Goal: Transaction & Acquisition: Purchase product/service

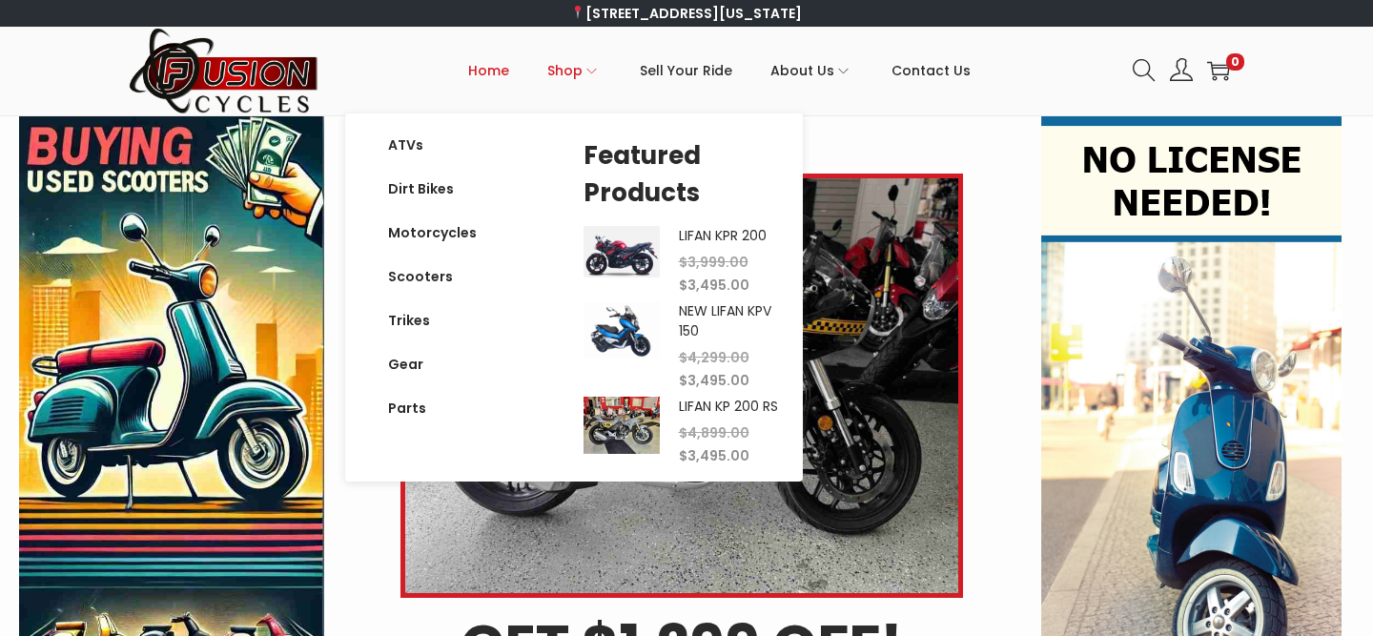
click at [580, 72] on span "Shop" at bounding box center [564, 71] width 35 height 48
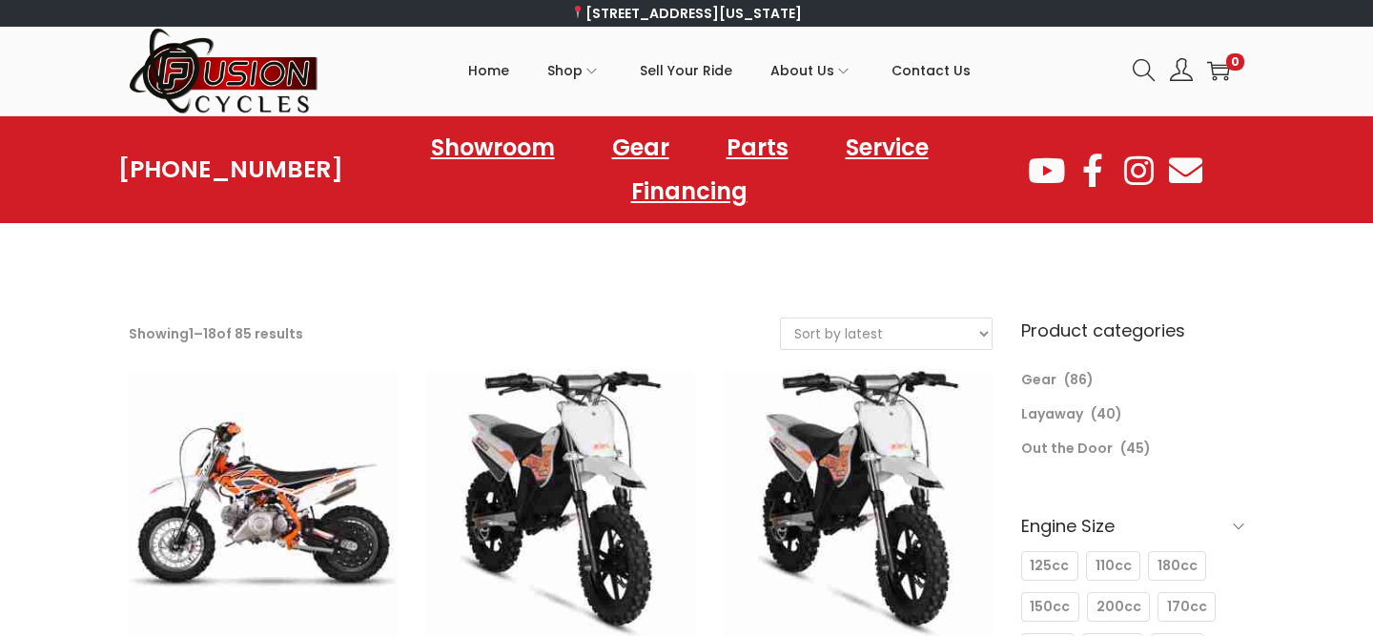
select select "price"
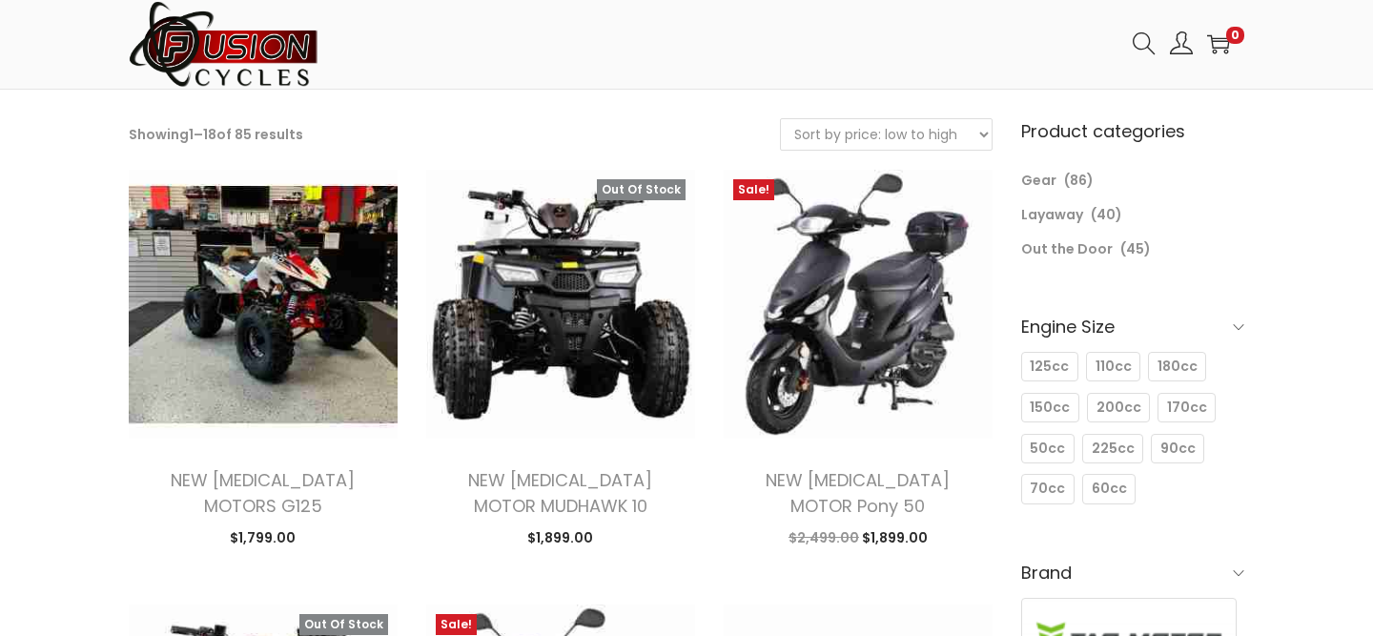
scroll to position [144, 0]
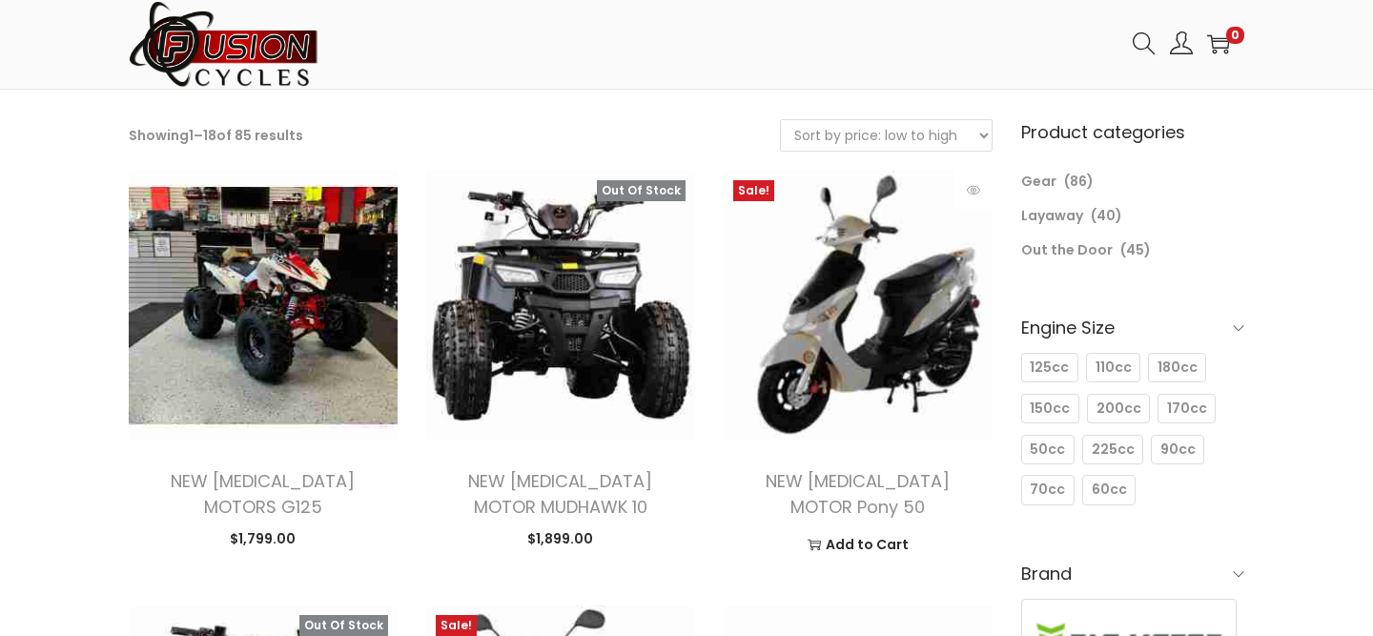
click at [839, 292] on img at bounding box center [858, 305] width 269 height 269
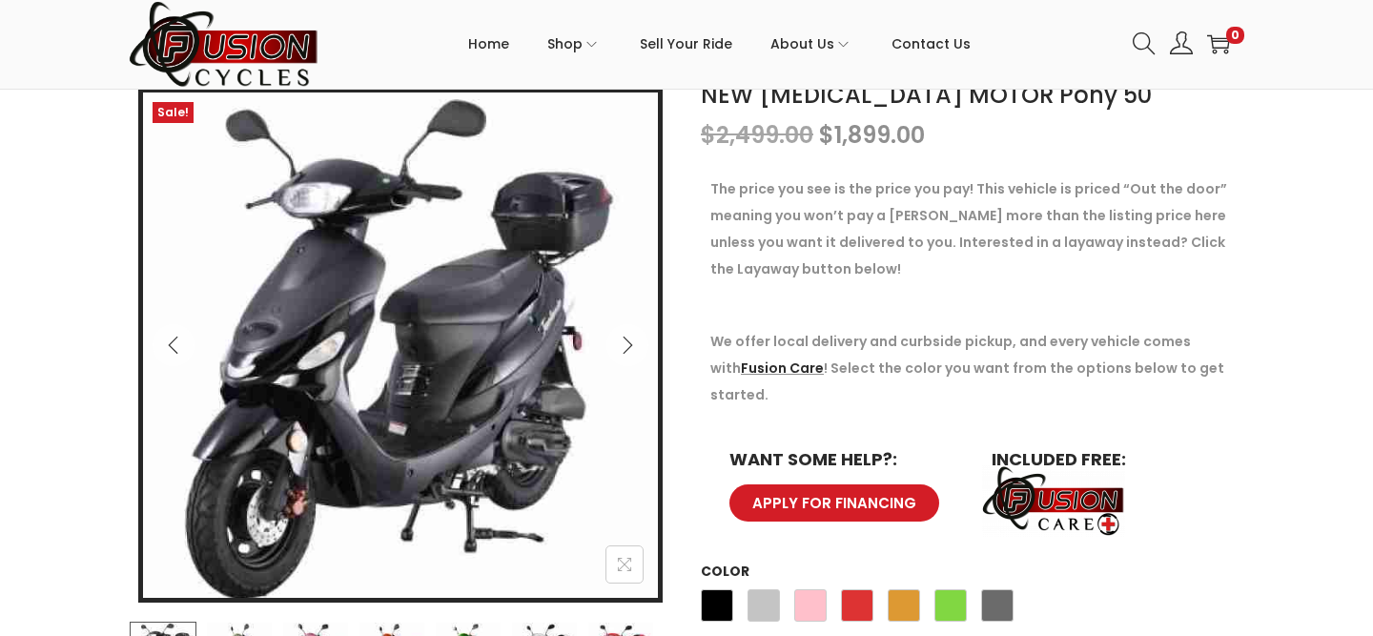
scroll to position [350, 0]
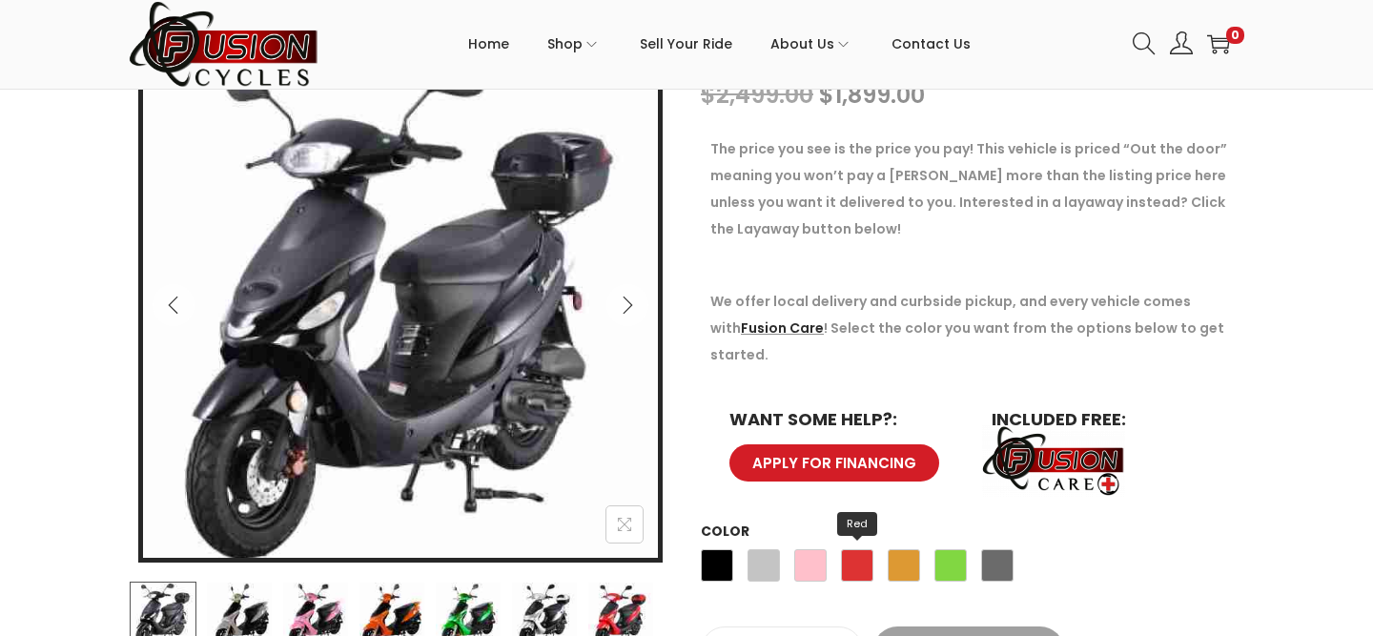
click at [856, 549] on span "Red" at bounding box center [857, 565] width 32 height 32
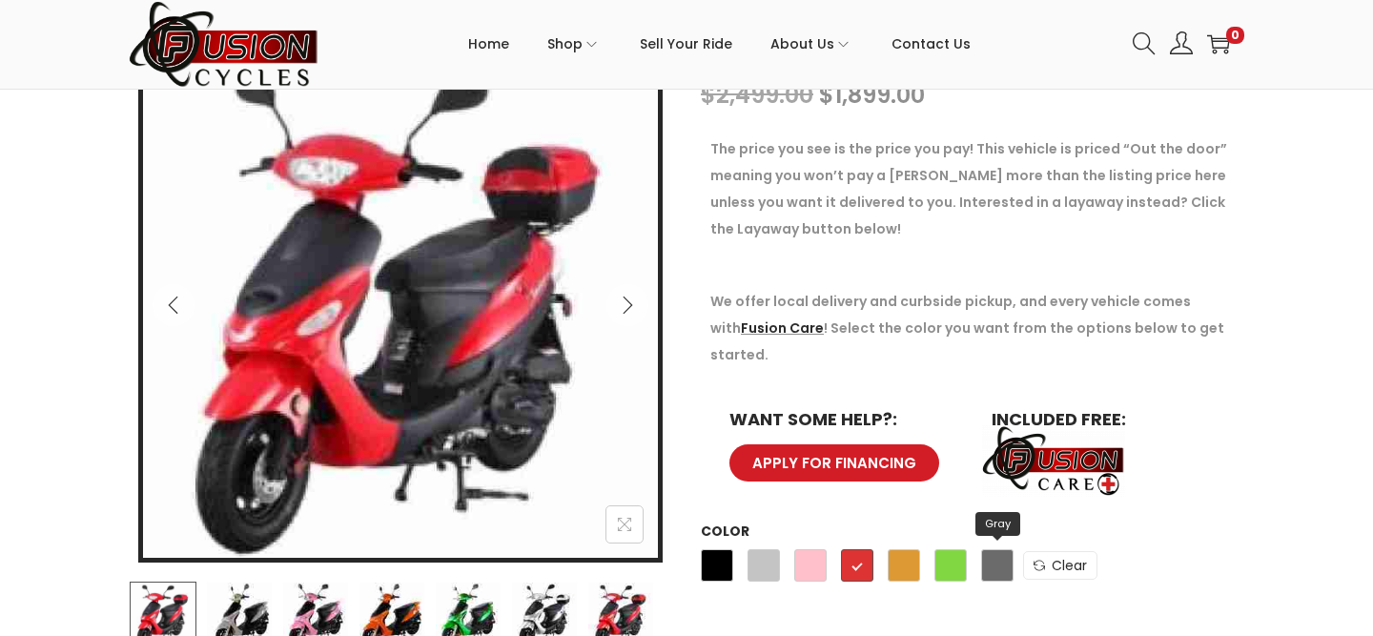
click at [997, 549] on span "Gray" at bounding box center [997, 565] width 32 height 32
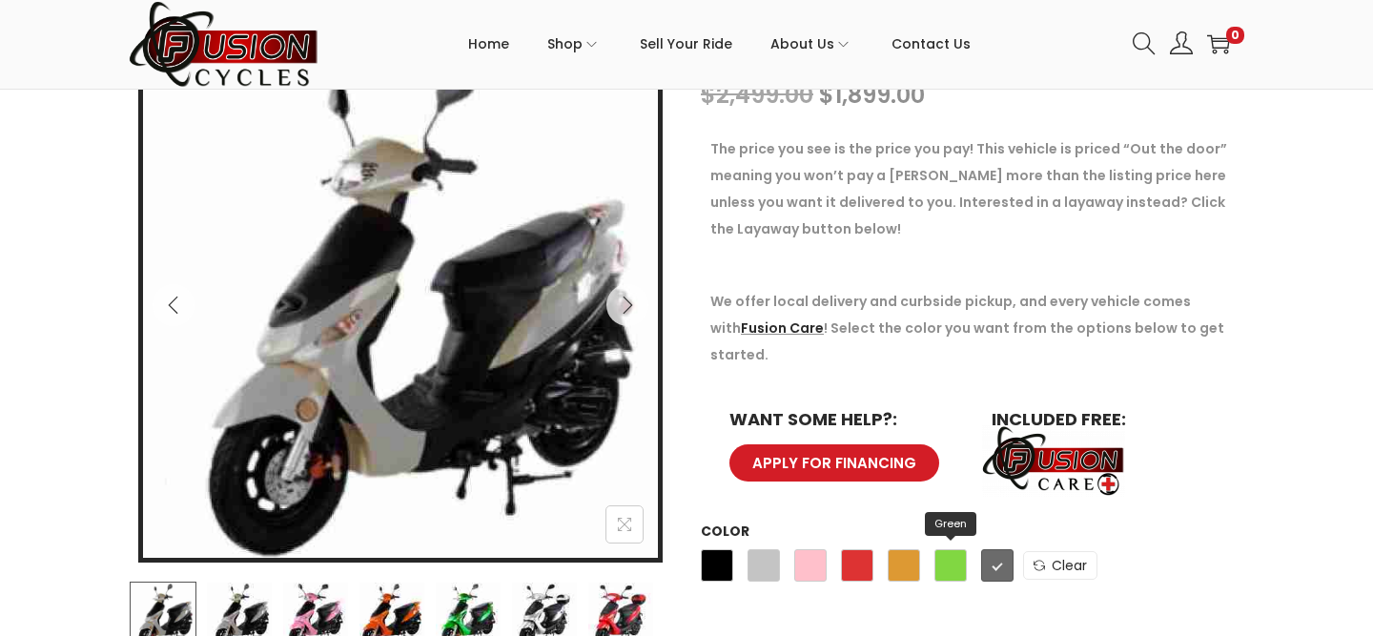
click at [950, 549] on span "Green" at bounding box center [951, 565] width 32 height 32
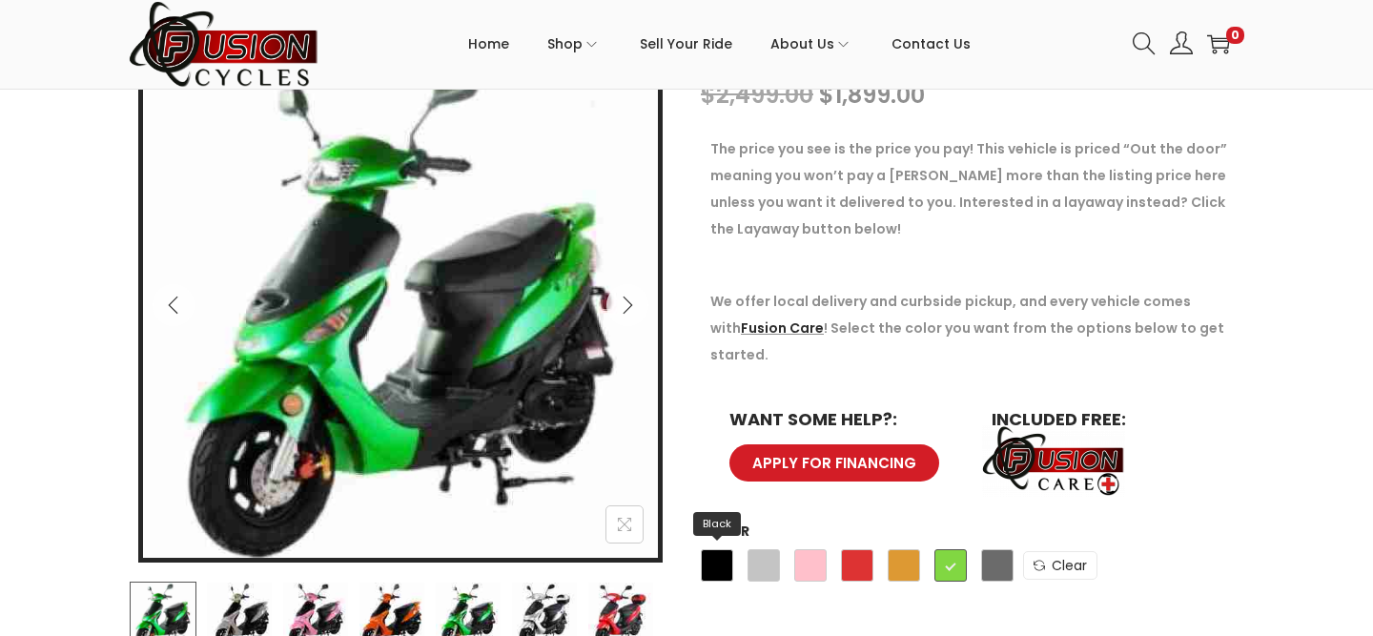
click at [711, 549] on span "Black" at bounding box center [717, 565] width 32 height 32
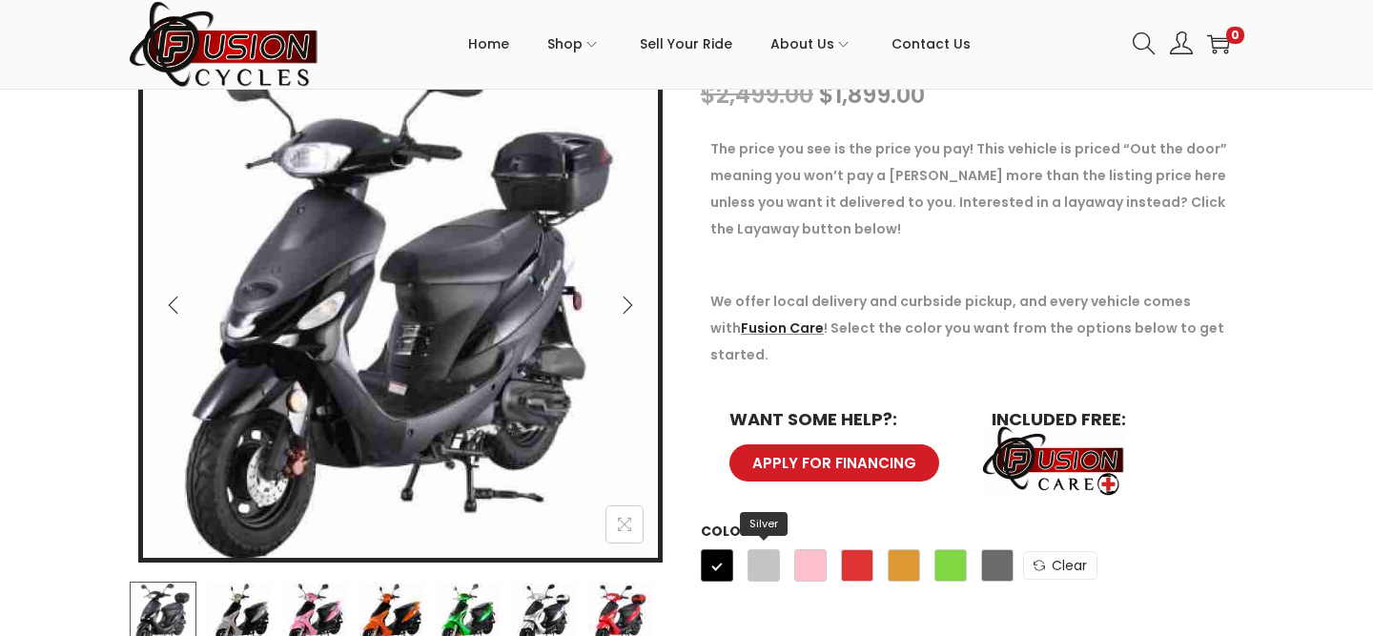
click at [759, 549] on span "Silver" at bounding box center [764, 565] width 32 height 32
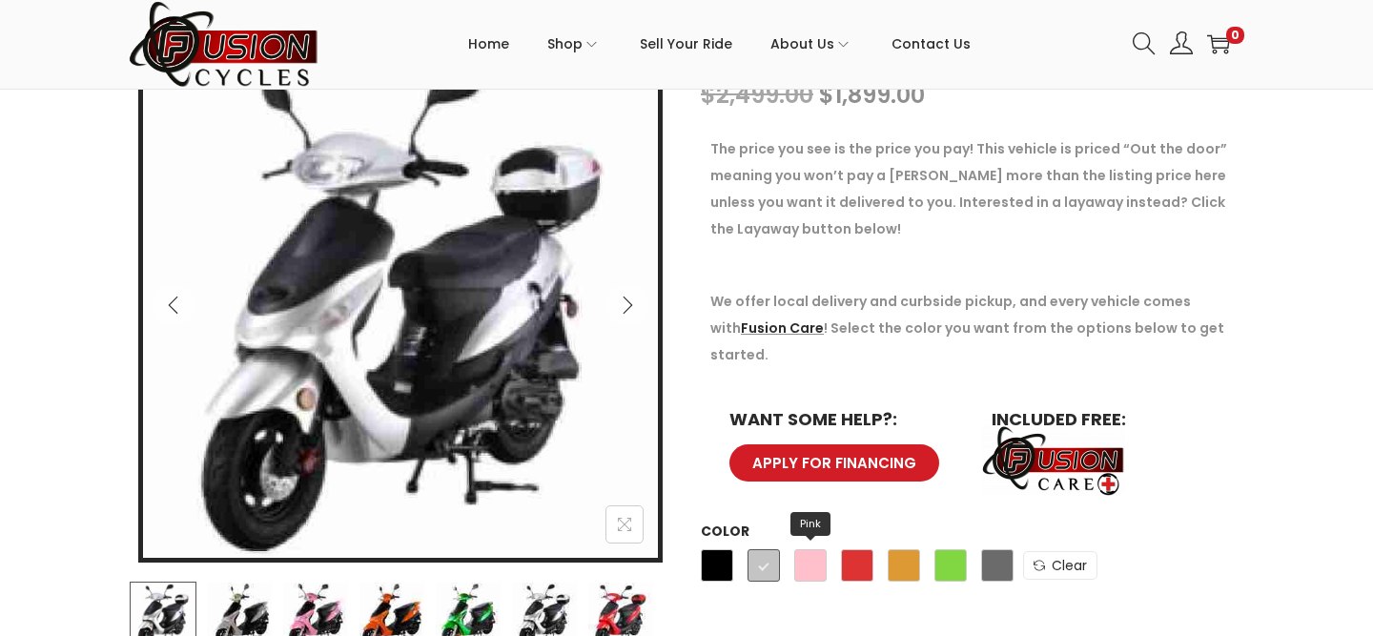
click at [811, 549] on span "Pink" at bounding box center [810, 565] width 32 height 32
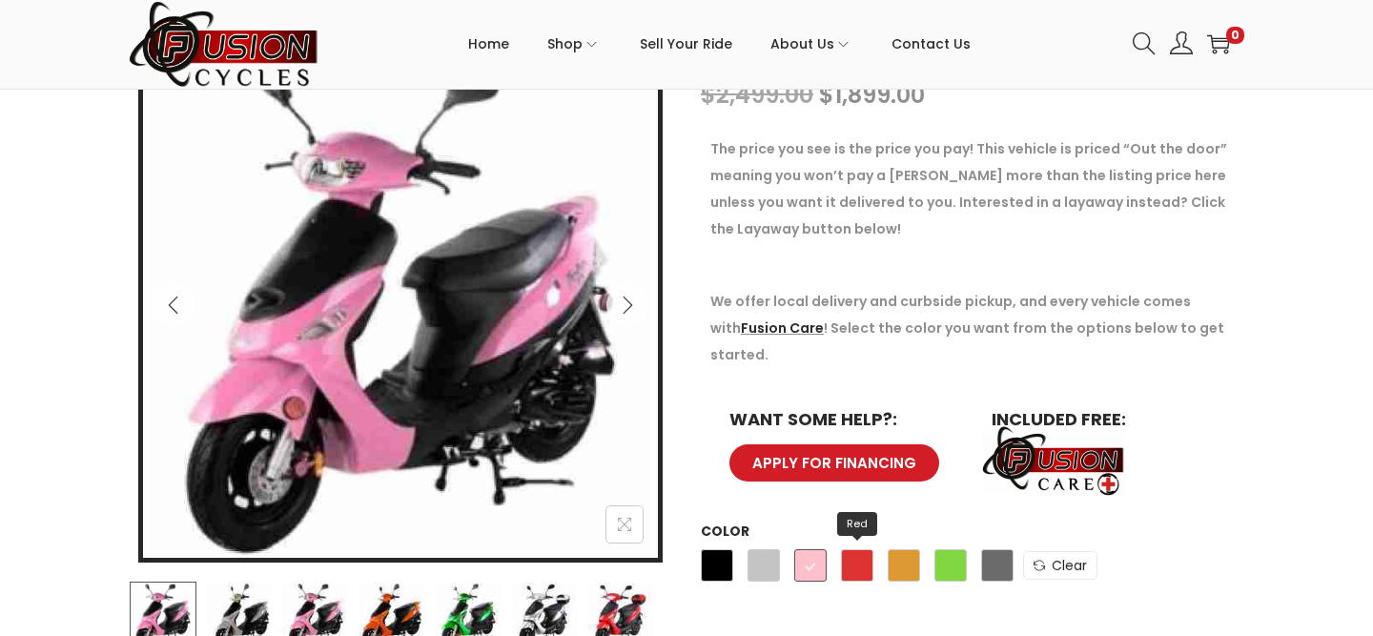
click at [851, 549] on span "Red" at bounding box center [857, 565] width 32 height 32
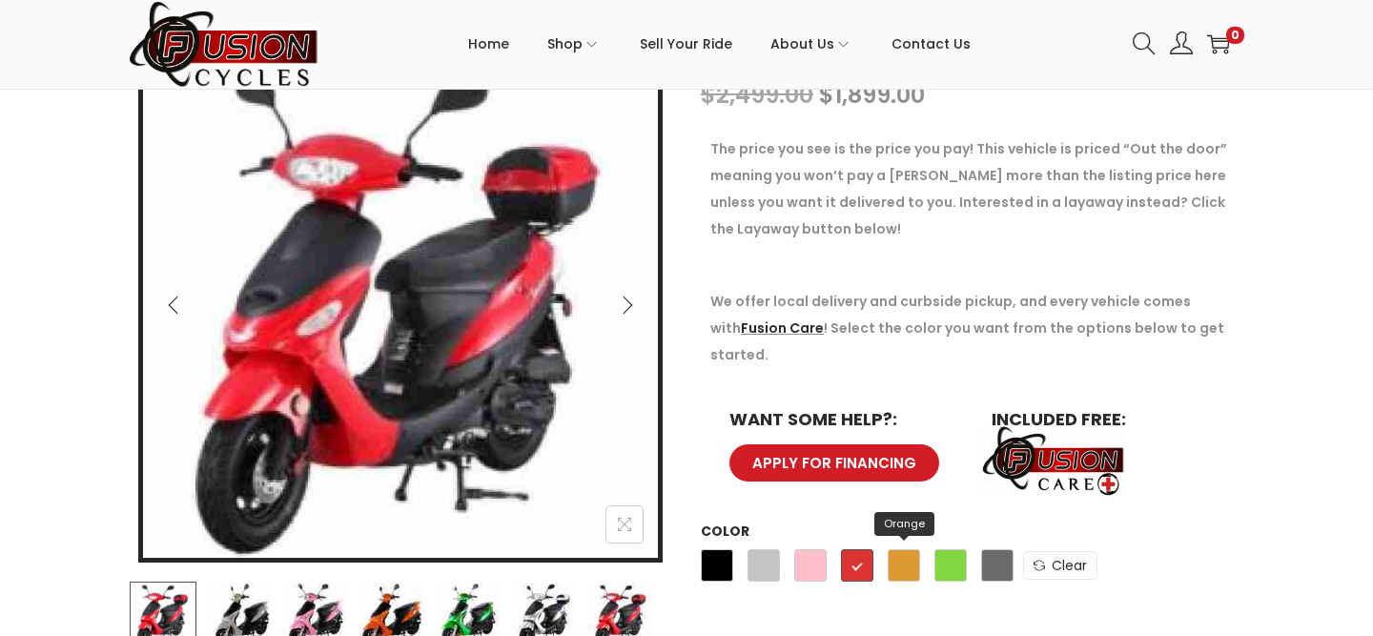
click at [900, 549] on span "Orange" at bounding box center [904, 565] width 32 height 32
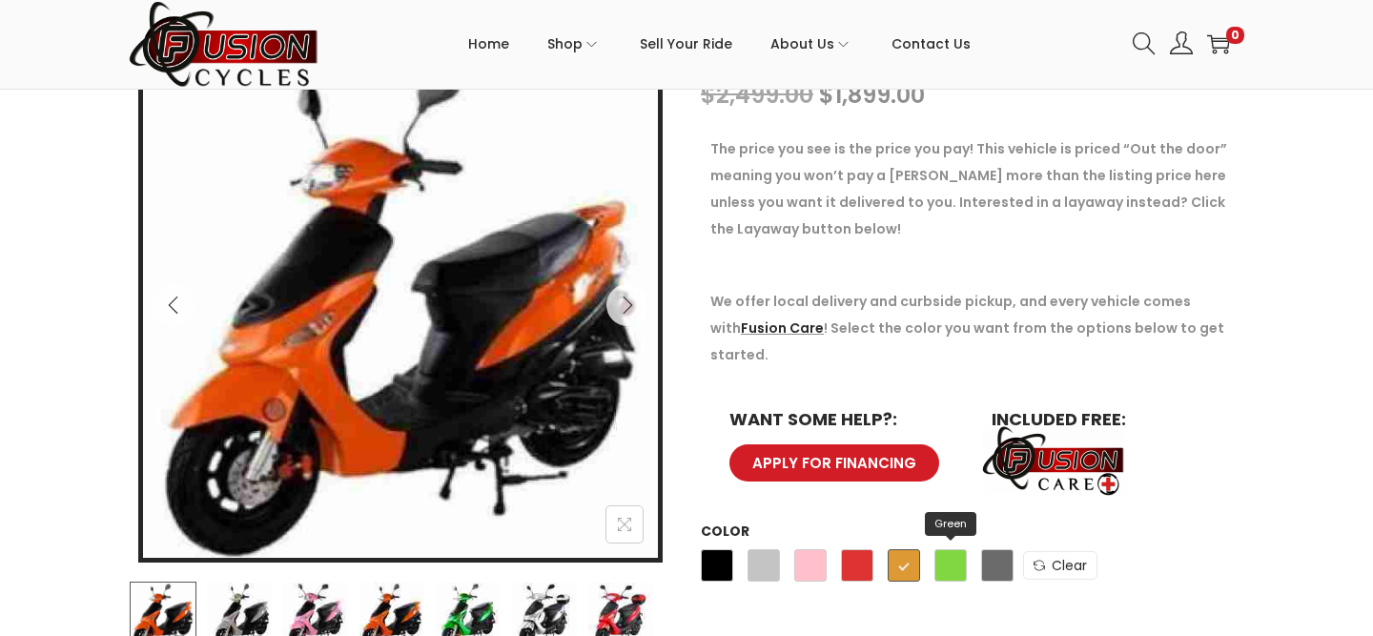
click at [953, 549] on span "Green" at bounding box center [951, 565] width 32 height 32
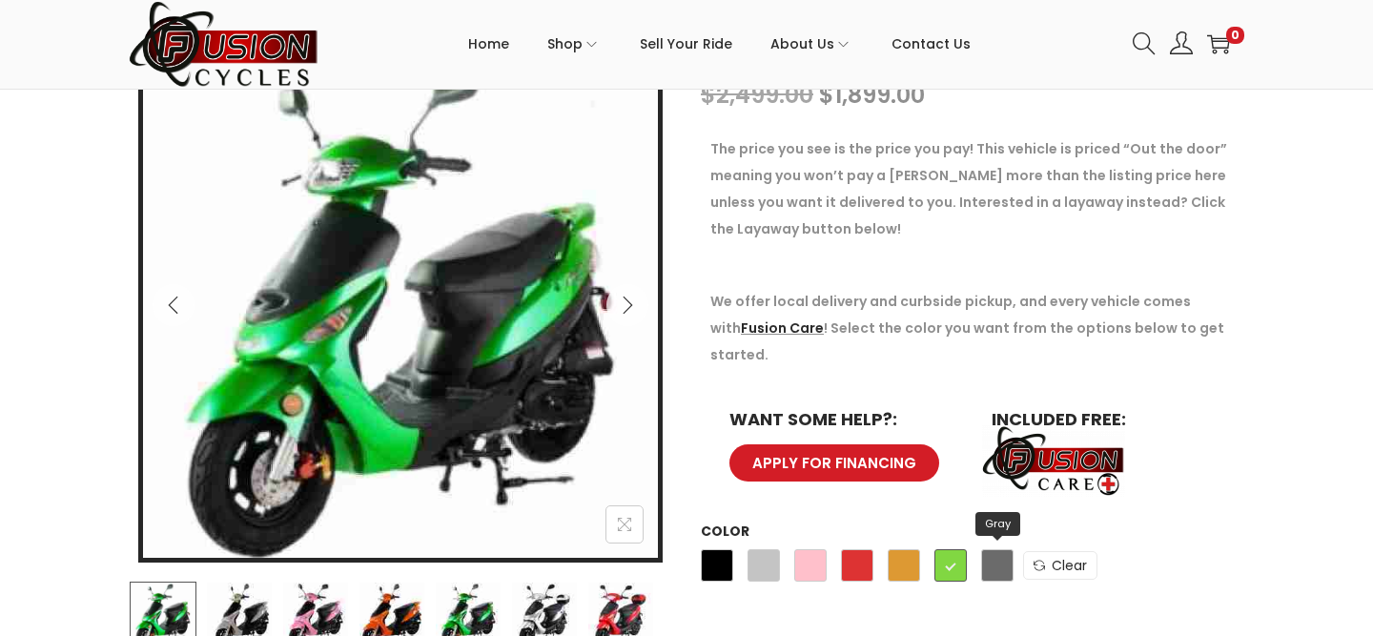
click at [1007, 549] on span "Gray" at bounding box center [997, 565] width 32 height 32
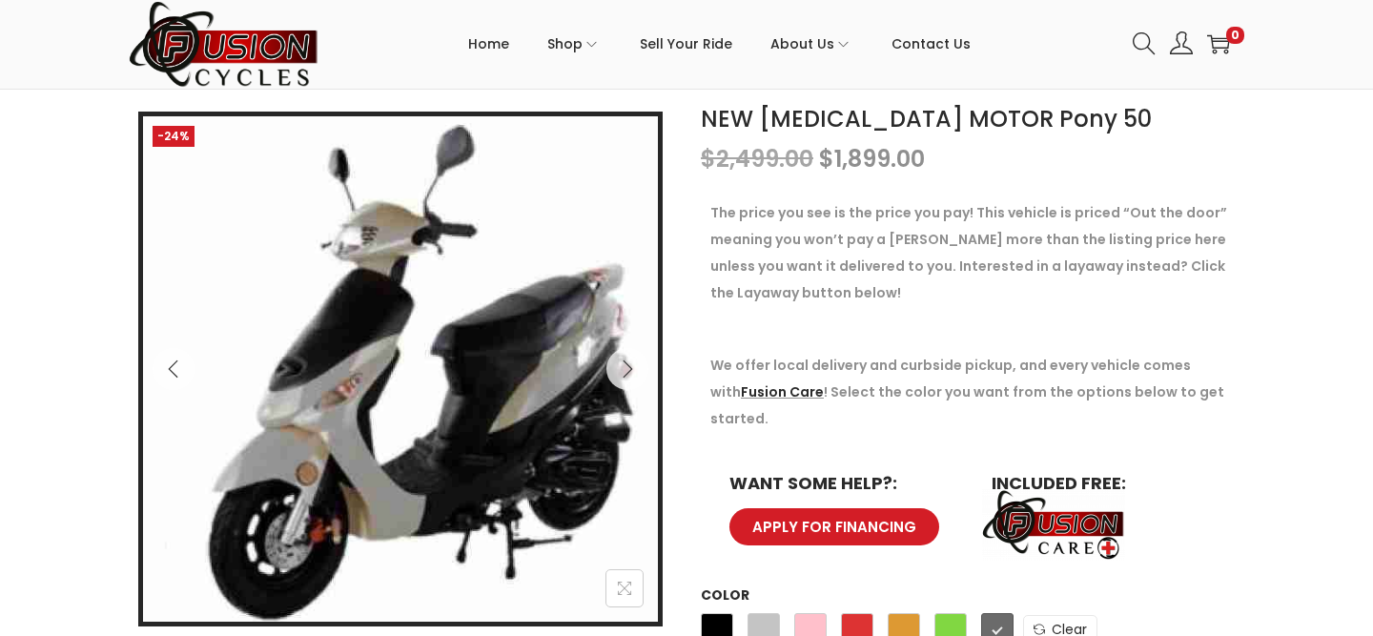
scroll to position [274, 0]
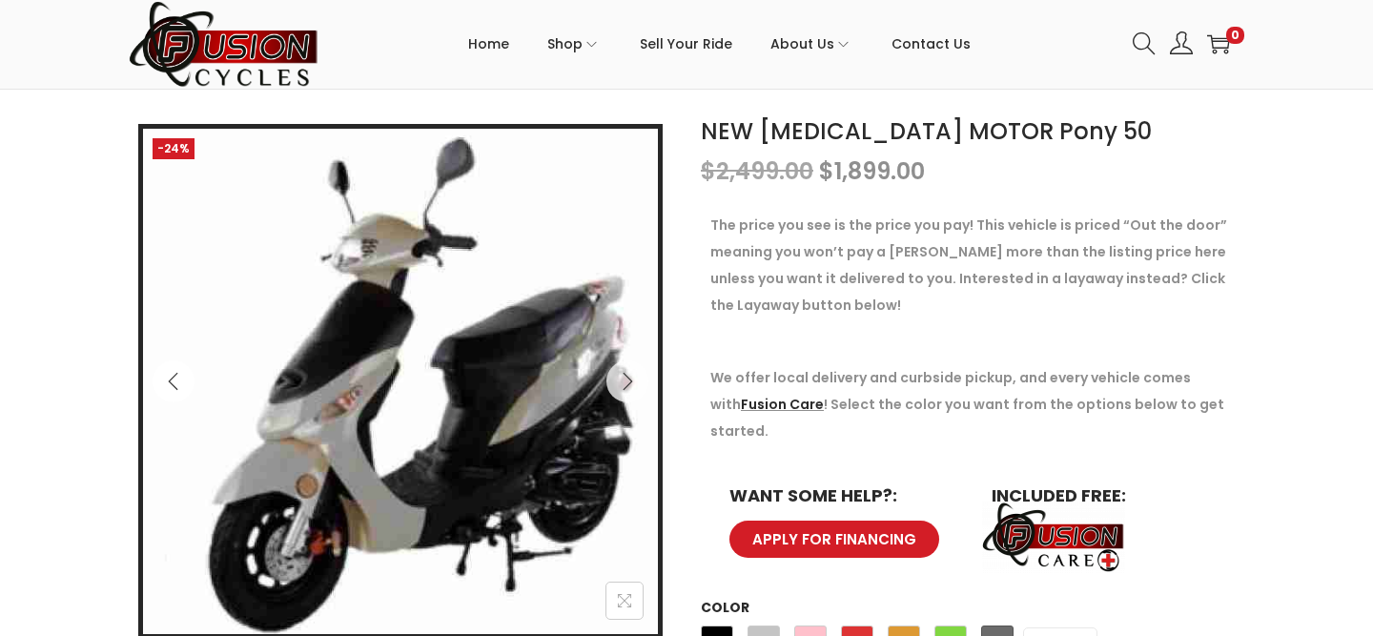
click at [171, 383] on icon "Previous" at bounding box center [173, 381] width 10 height 17
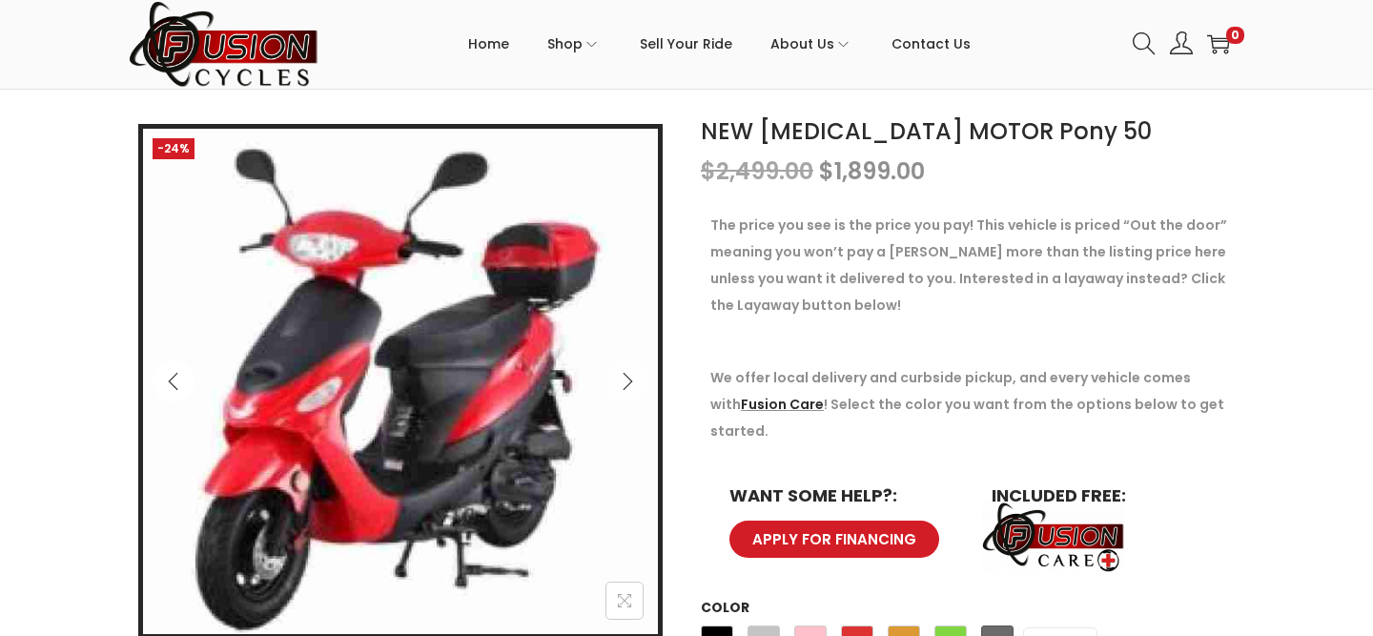
click at [171, 382] on icon "Previous" at bounding box center [173, 381] width 10 height 17
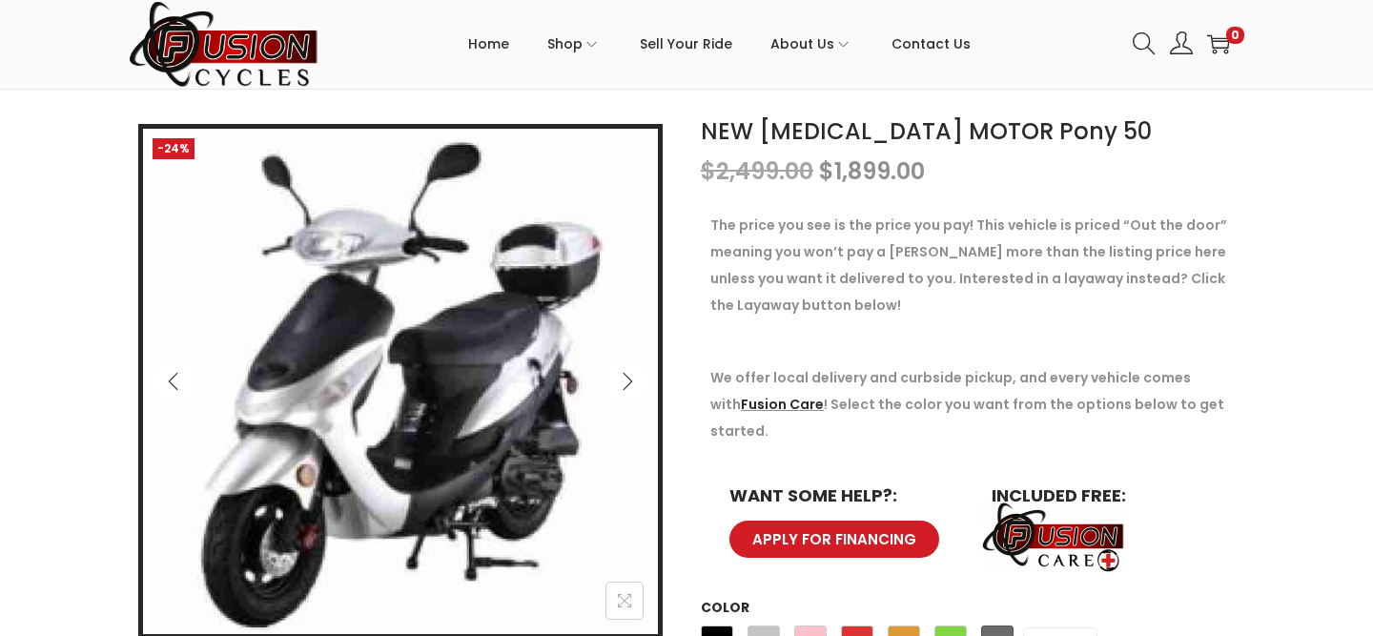
click at [172, 382] on icon "Previous" at bounding box center [173, 381] width 19 height 19
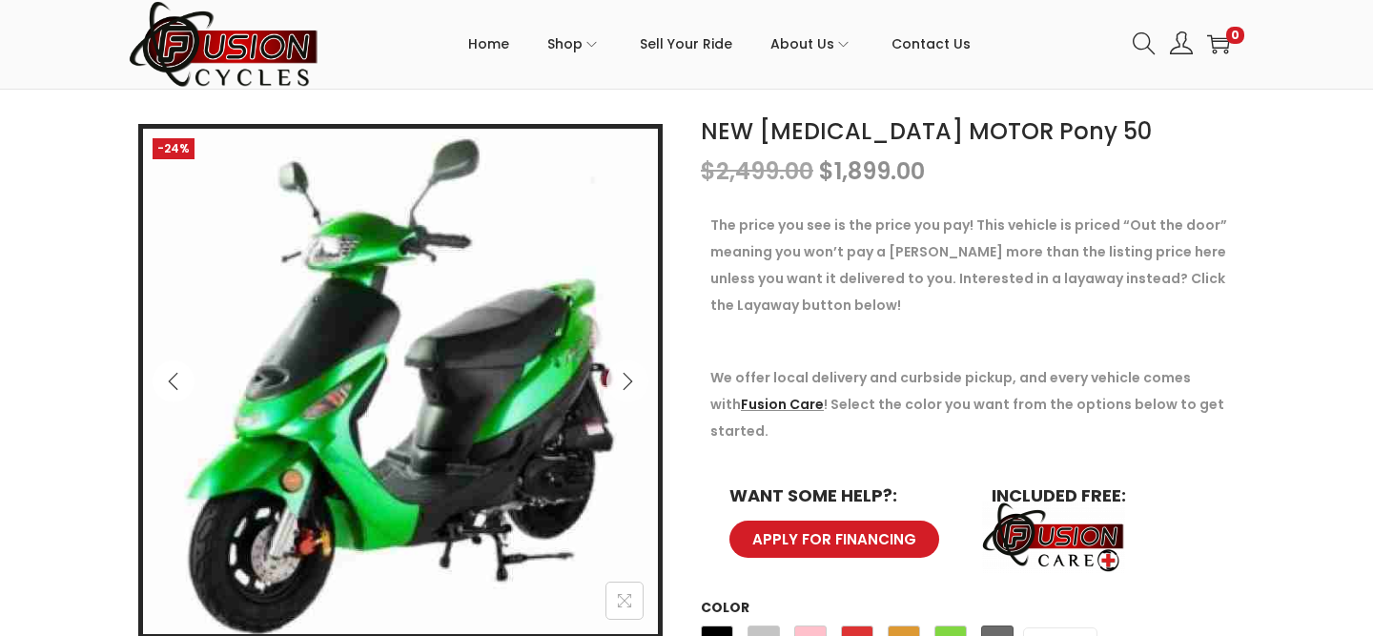
click at [172, 382] on icon "Previous" at bounding box center [173, 381] width 19 height 19
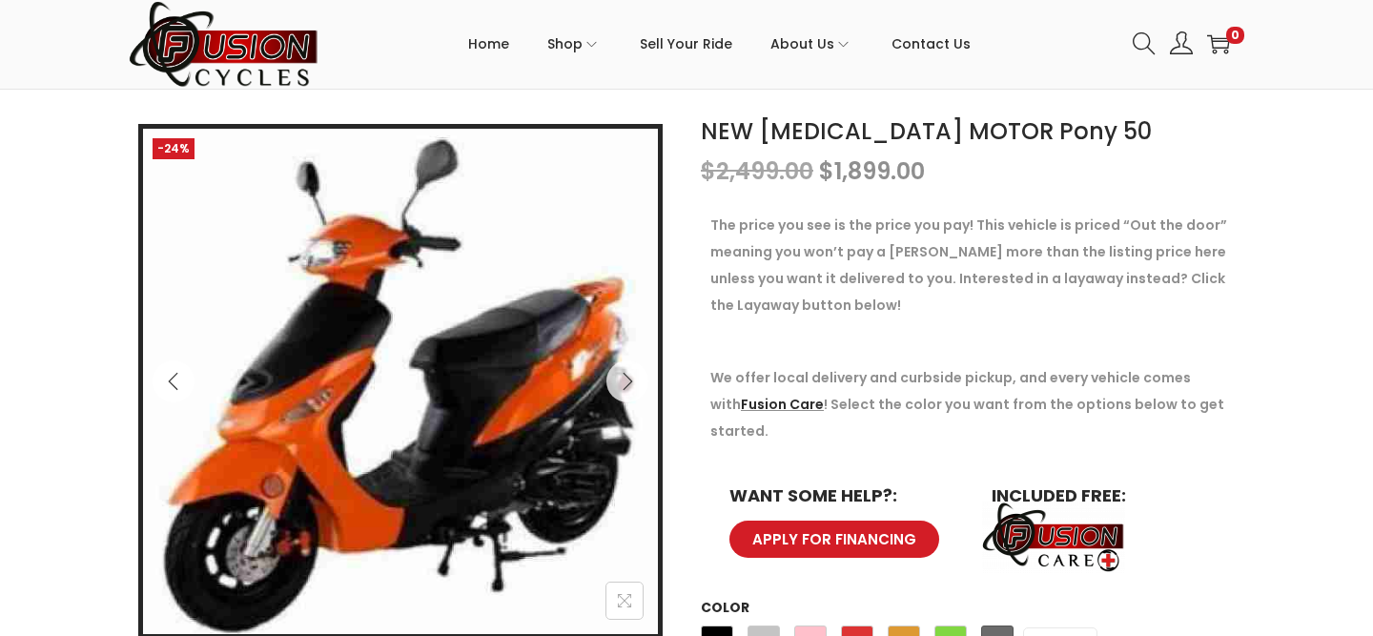
click at [172, 382] on icon "Previous" at bounding box center [173, 381] width 19 height 19
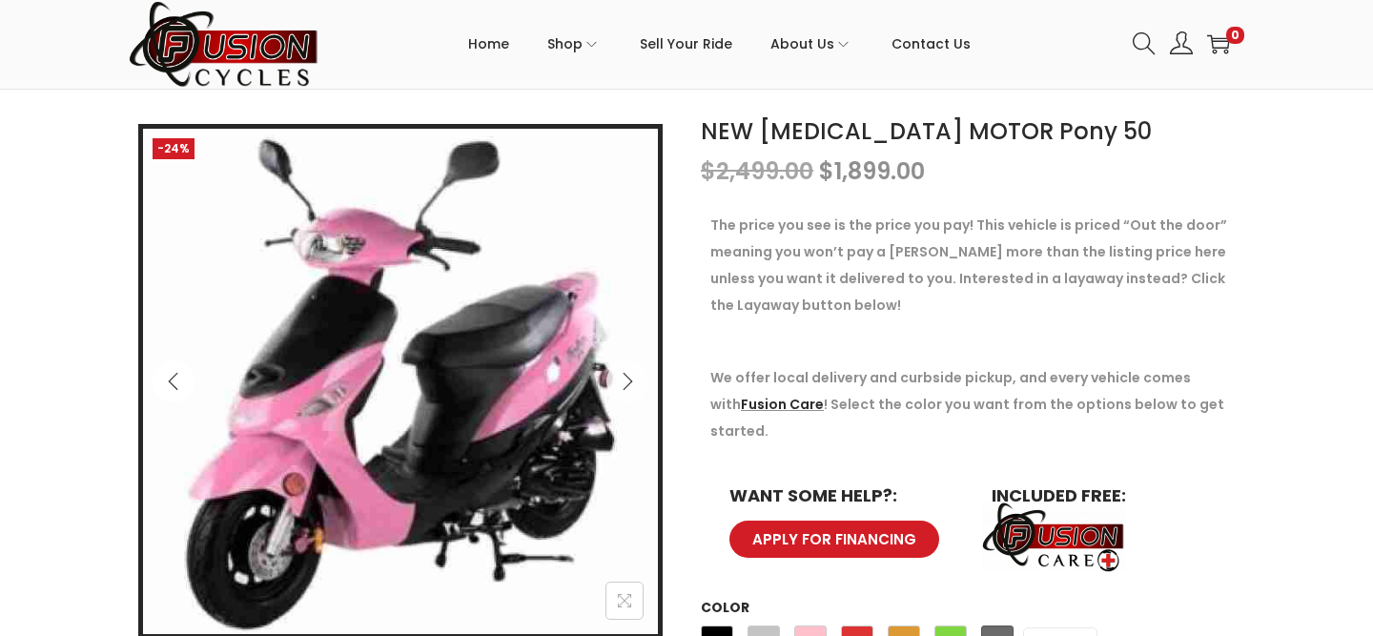
click at [172, 382] on icon "Previous" at bounding box center [173, 381] width 19 height 19
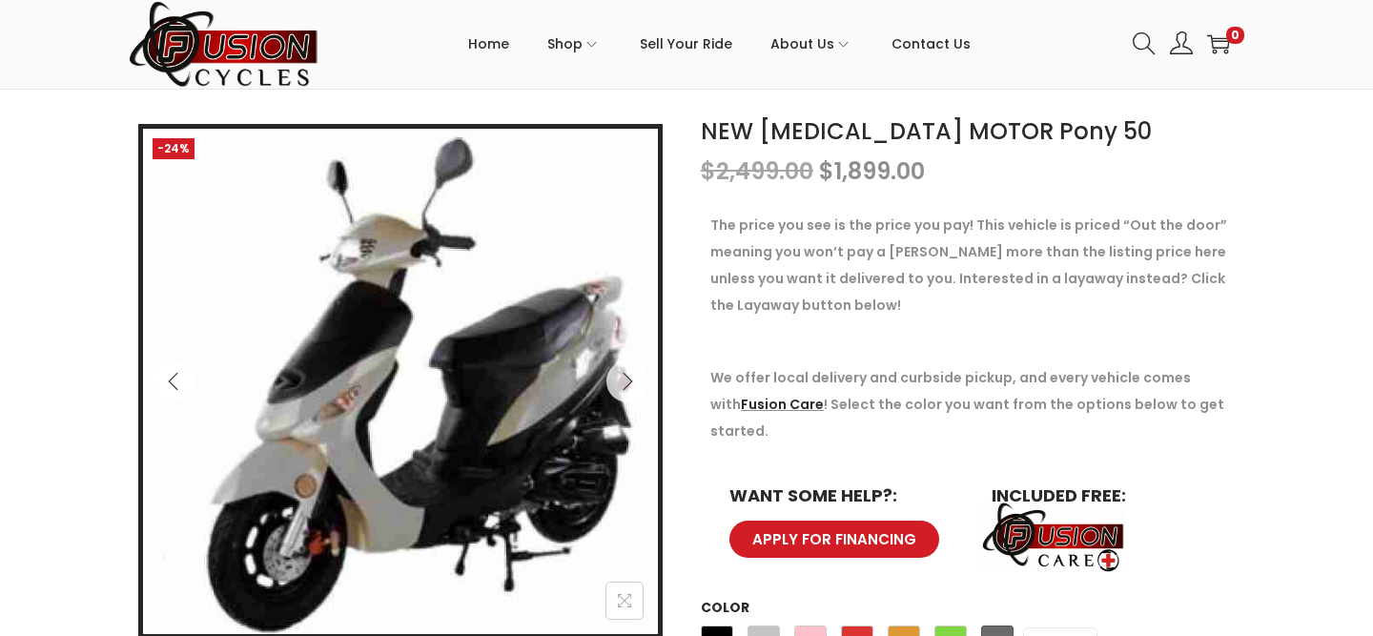
click at [172, 382] on icon "Previous" at bounding box center [173, 381] width 19 height 19
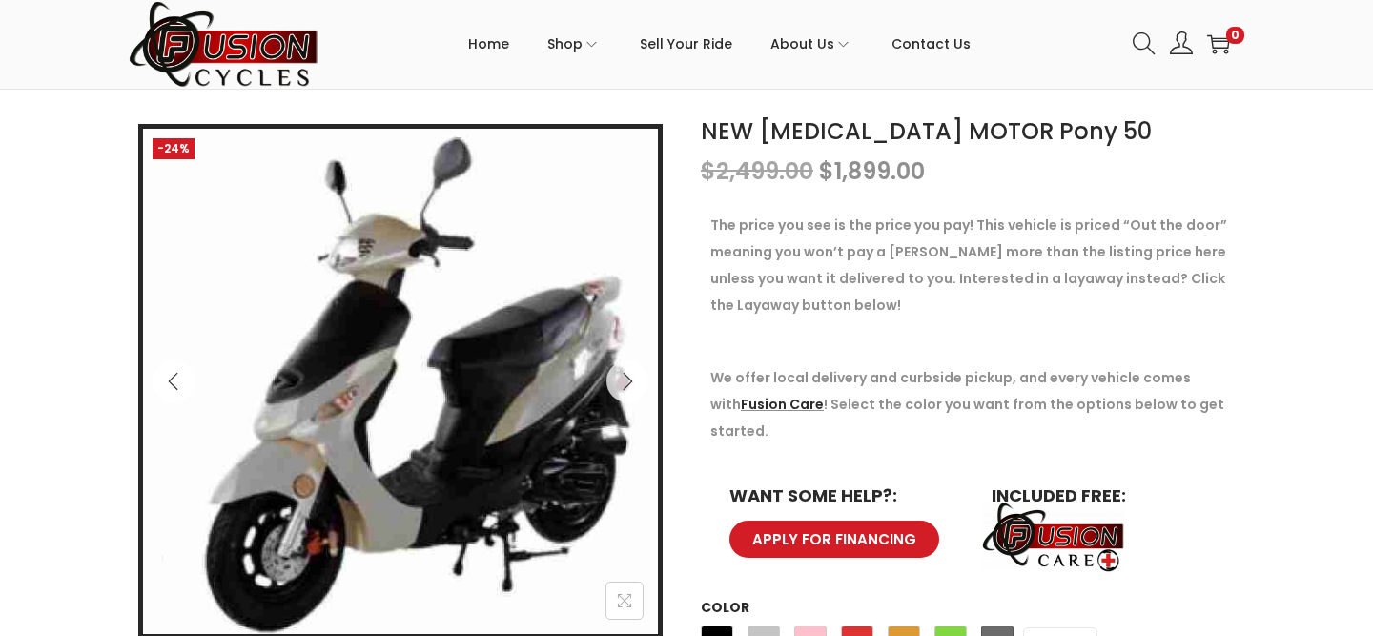
click at [172, 382] on icon "Previous" at bounding box center [173, 381] width 19 height 19
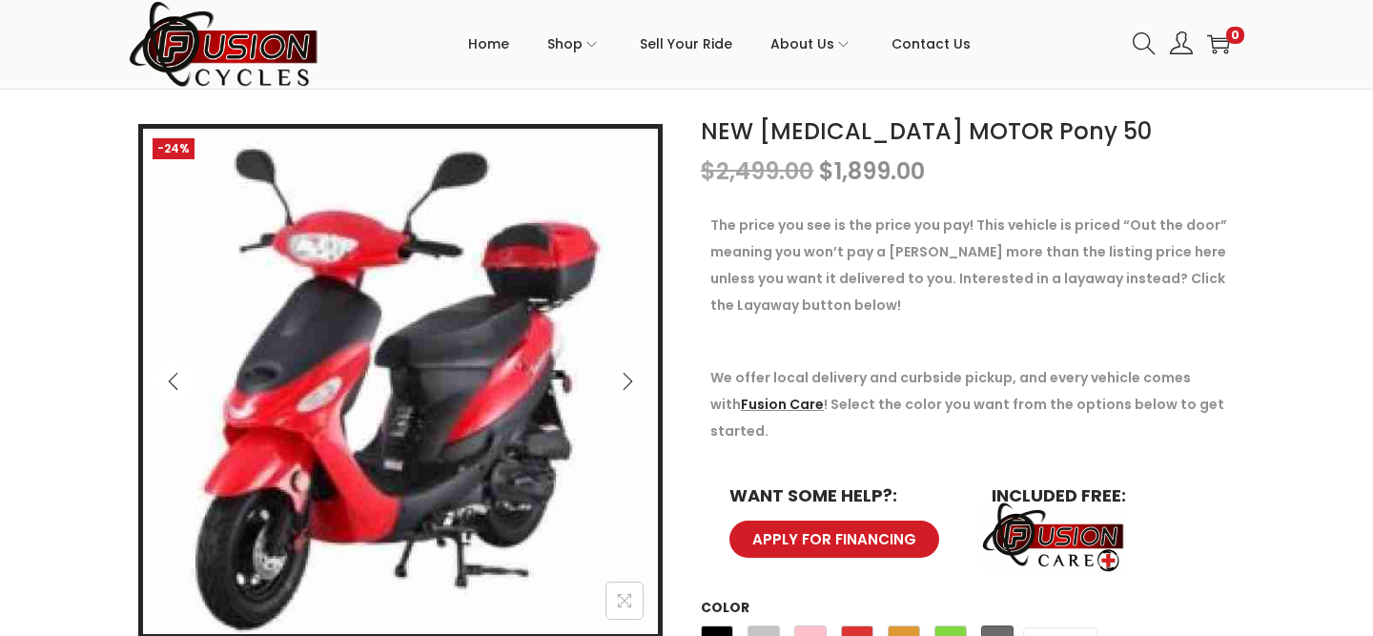
click at [172, 382] on icon "Previous" at bounding box center [173, 381] width 19 height 19
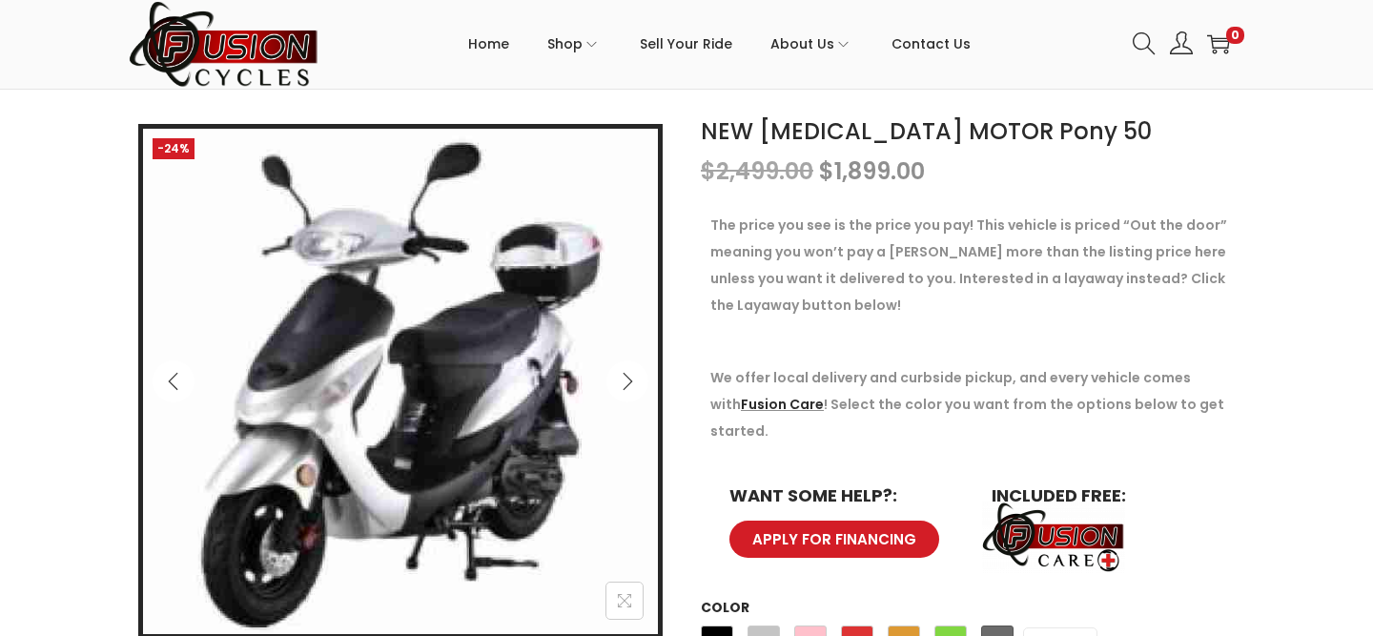
click at [172, 382] on icon "Previous" at bounding box center [173, 381] width 19 height 19
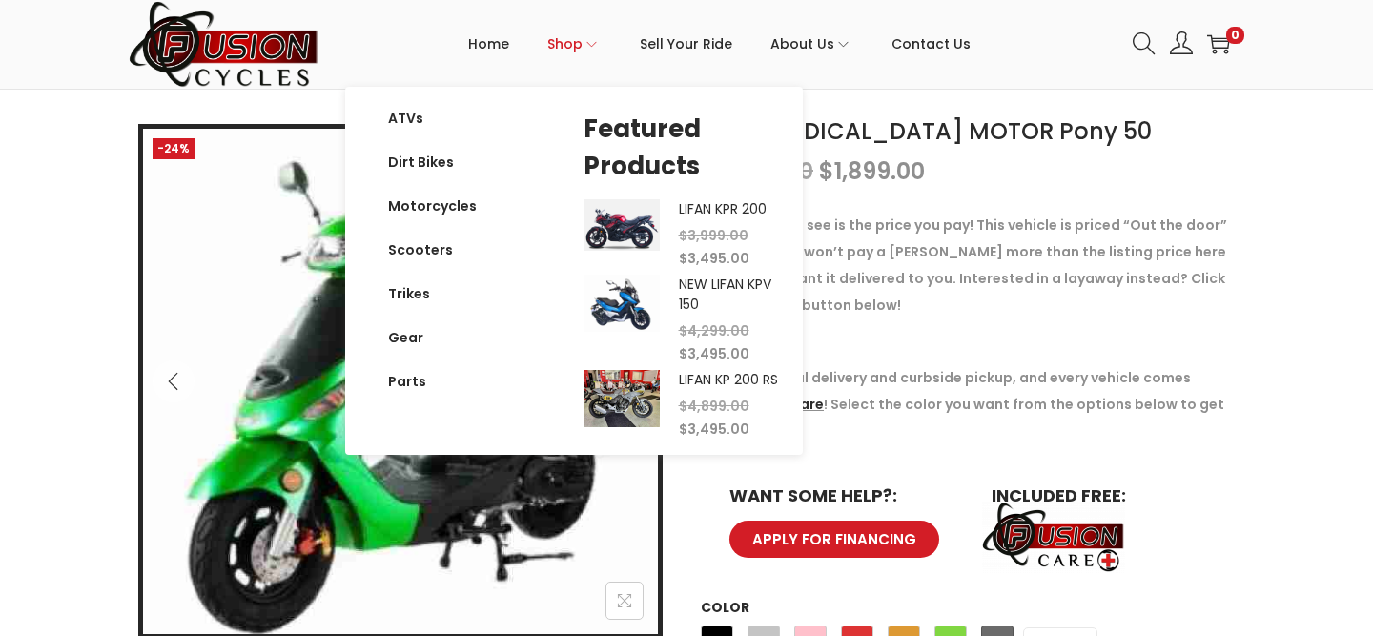
click at [566, 51] on span "Shop" at bounding box center [564, 44] width 35 height 48
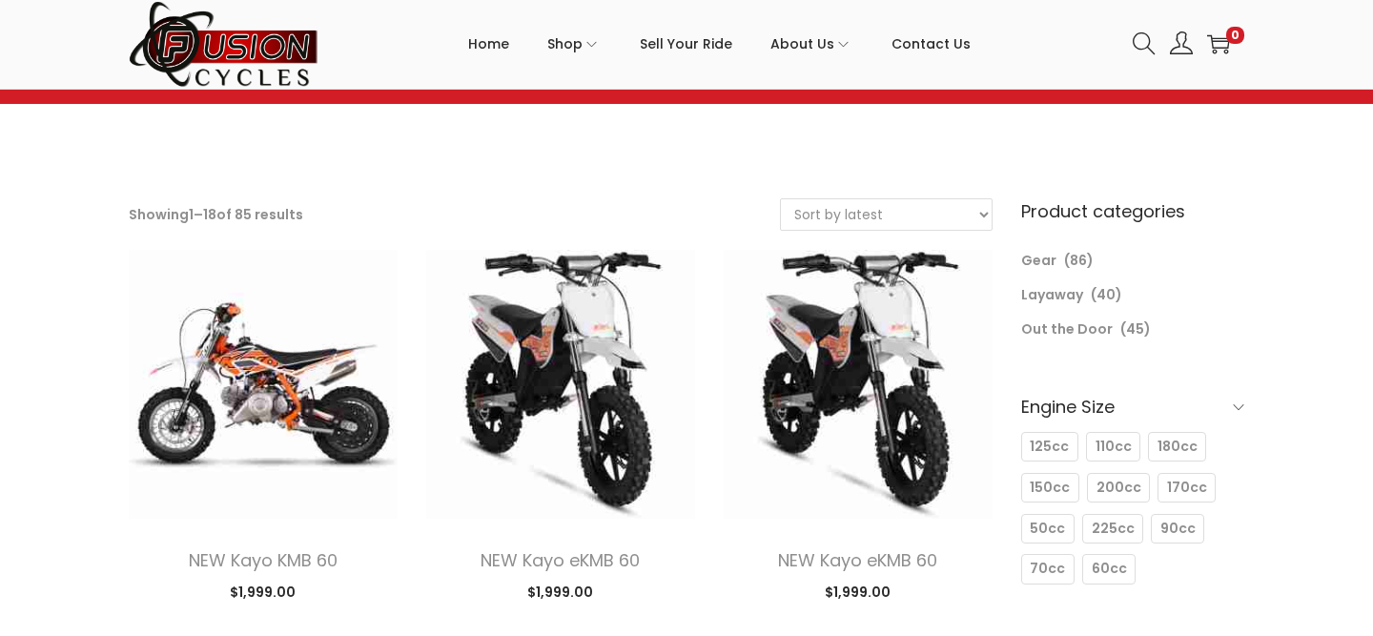
scroll to position [96, 0]
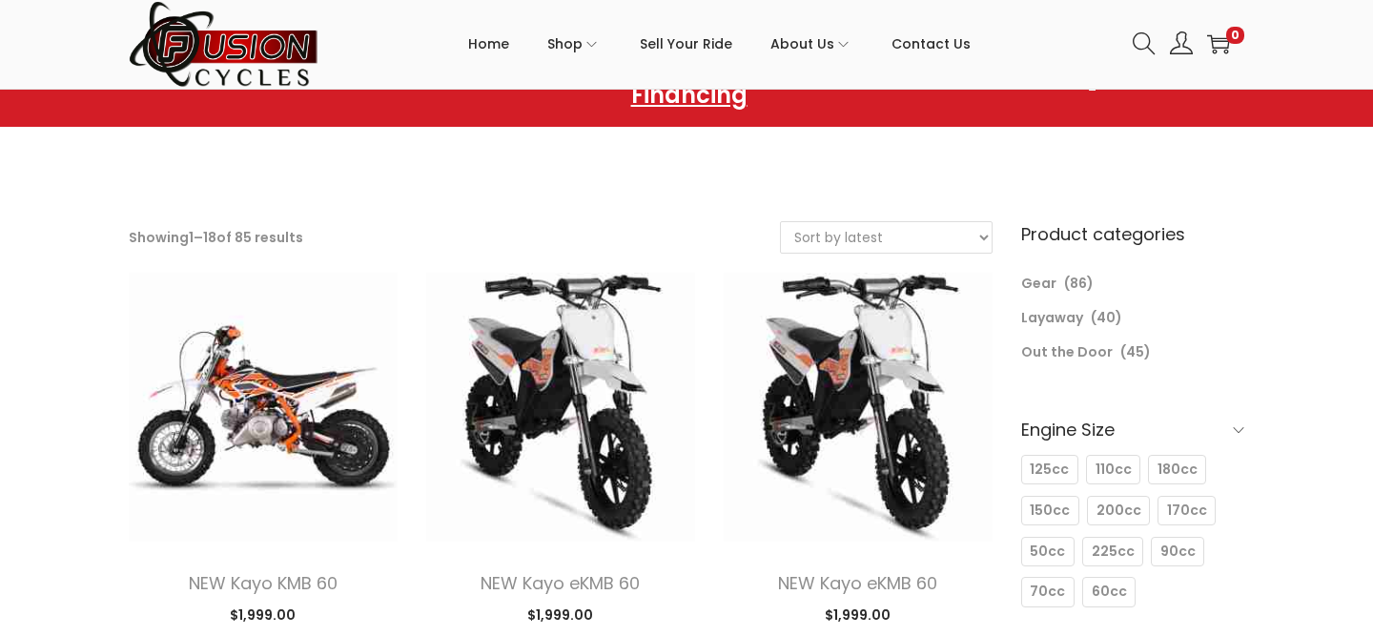
select select "price"
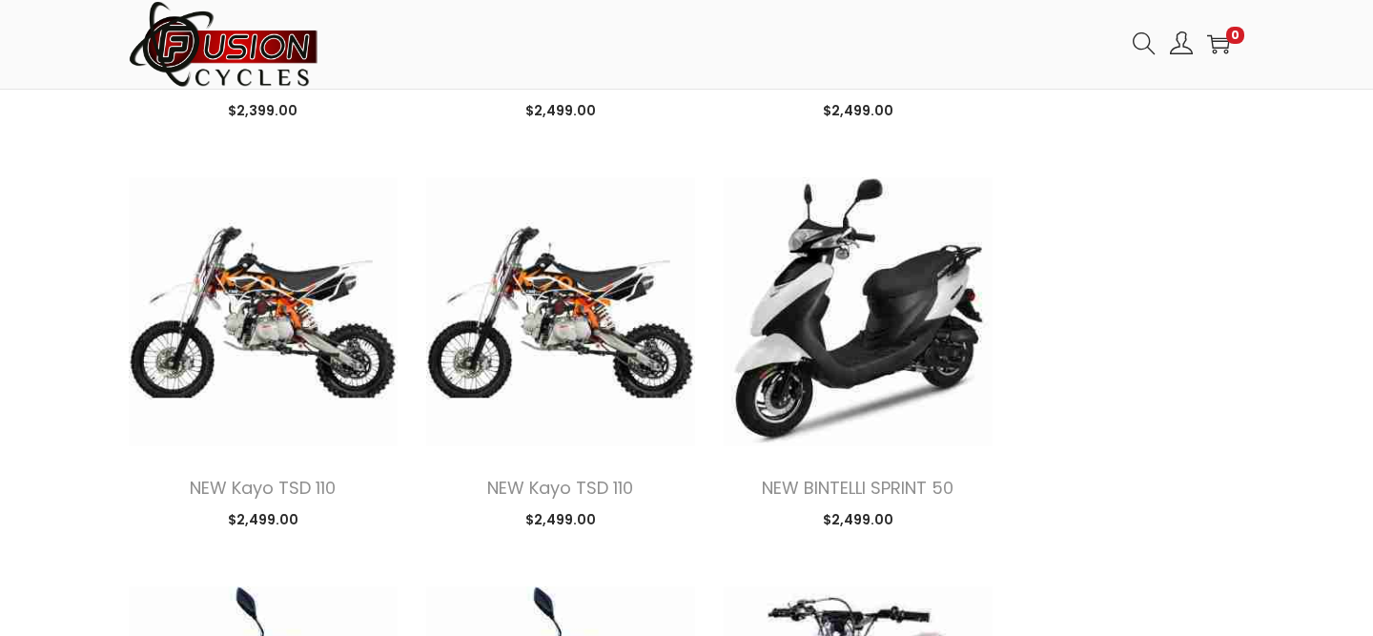
scroll to position [2699, 0]
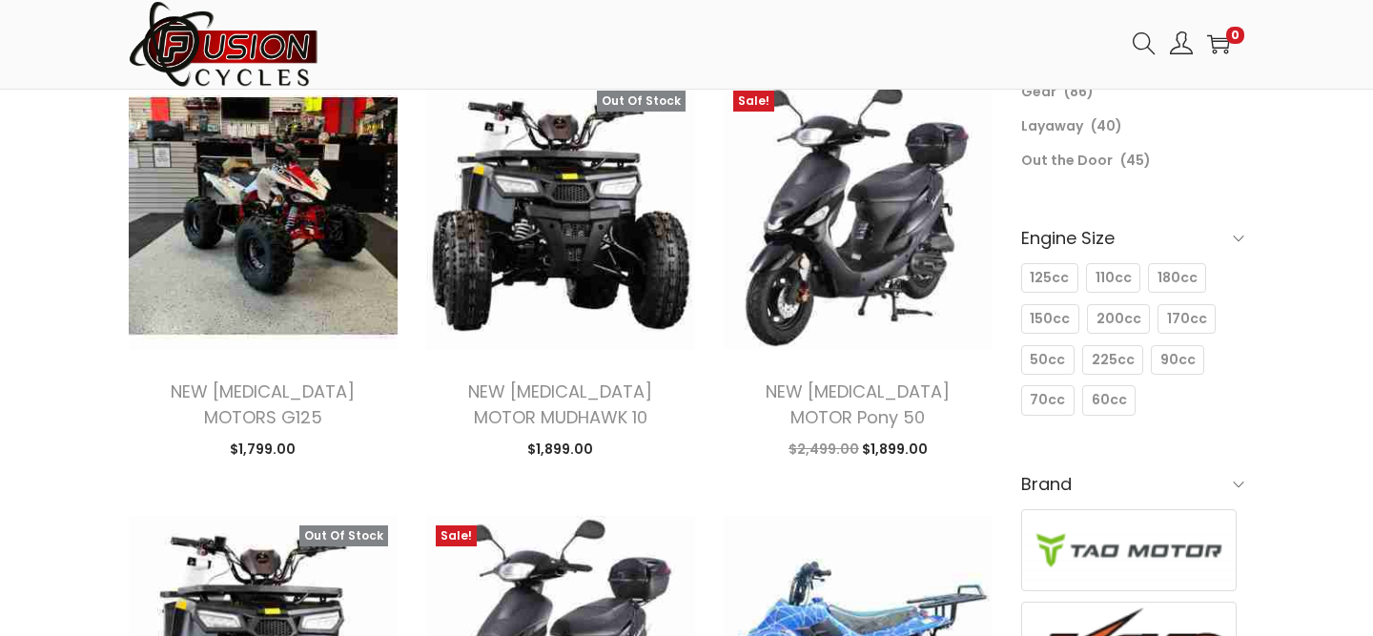
scroll to position [258, 0]
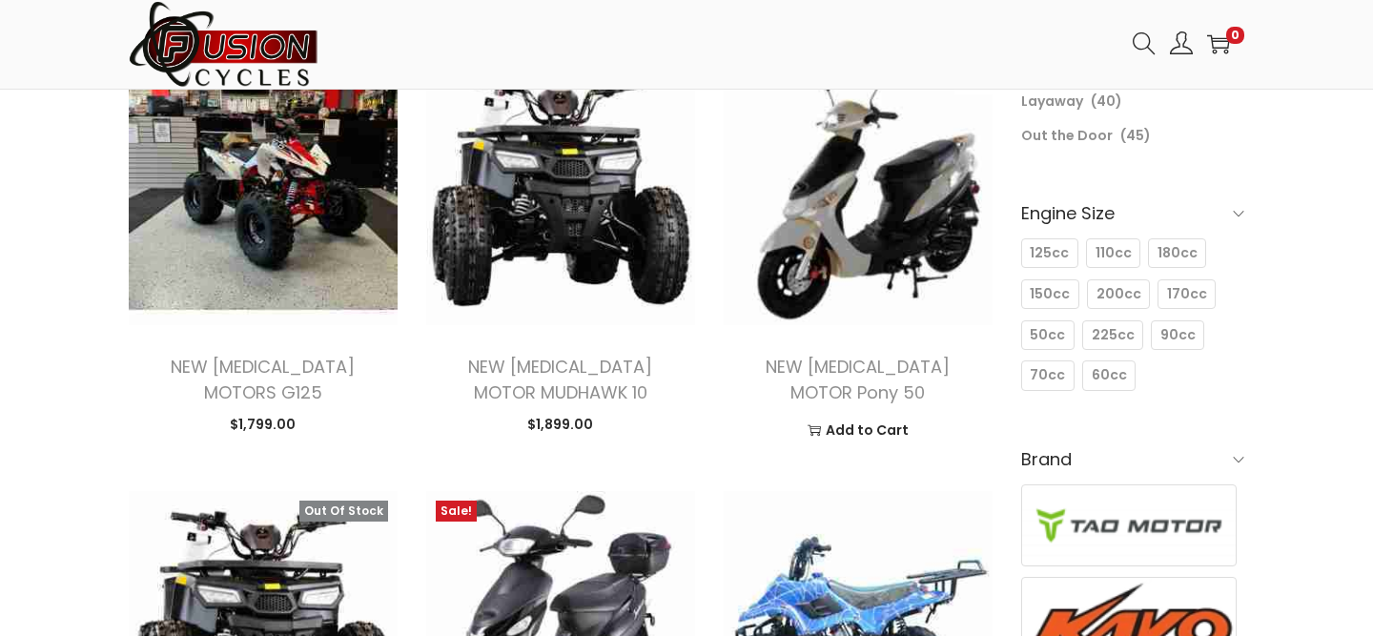
click at [885, 197] on img at bounding box center [858, 190] width 269 height 269
click at [902, 175] on img at bounding box center [858, 190] width 269 height 269
click at [836, 290] on img at bounding box center [858, 190] width 269 height 269
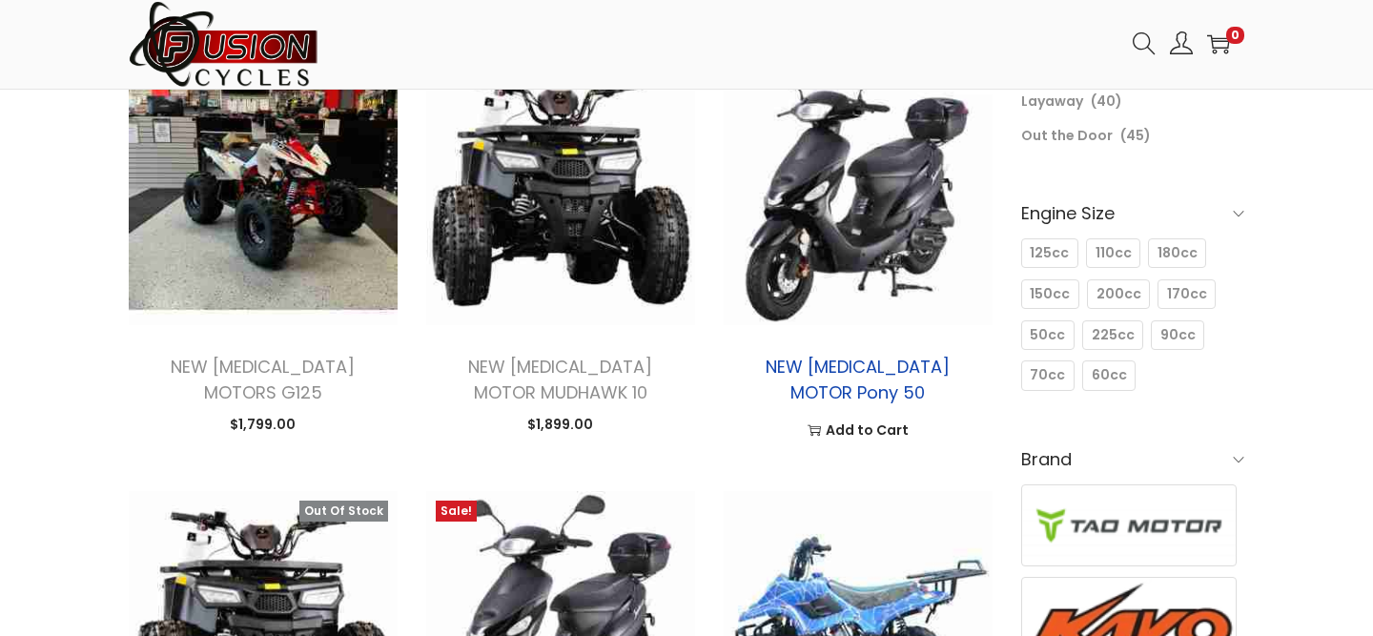
click at [824, 365] on link "NEW [MEDICAL_DATA] MOTOR Pony 50" at bounding box center [858, 380] width 184 height 50
click at [827, 359] on link "NEW [MEDICAL_DATA] MOTOR Pony 50" at bounding box center [858, 380] width 184 height 50
click at [1063, 350] on div "125cc 125cc 110cc 110cc 180cc 180cc 150cc 150cc 200cc 200cc 170cc 170cc 50cc 50…" at bounding box center [1132, 317] width 223 height 163
click at [1063, 349] on div "50cc 50cc" at bounding box center [1047, 335] width 53 height 30
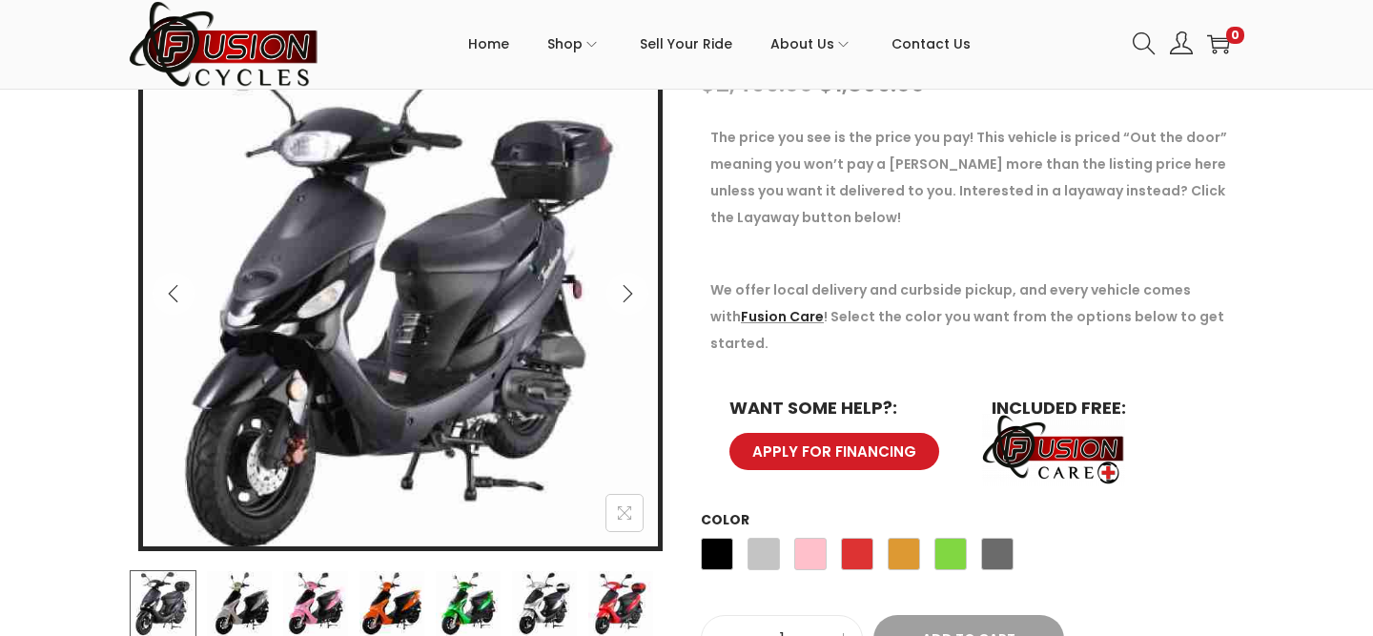
scroll to position [362, 0]
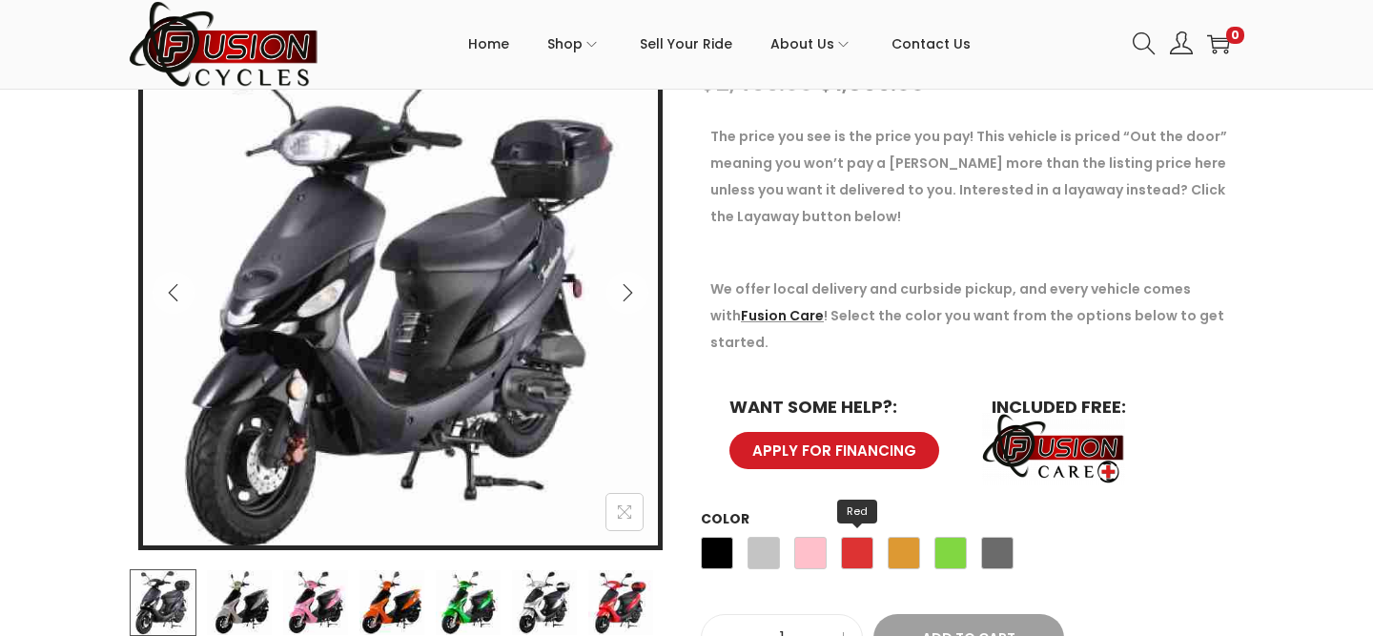
click at [858, 537] on span "Red" at bounding box center [857, 553] width 32 height 32
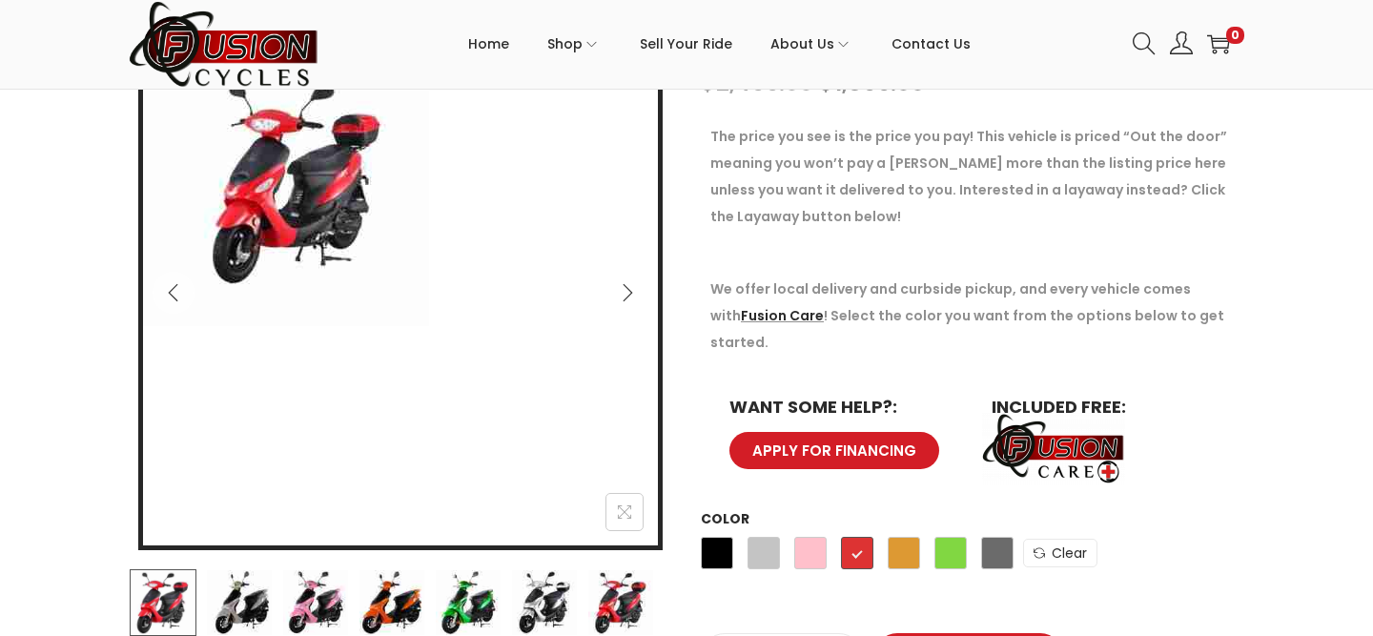
click at [299, 224] on img at bounding box center [286, 183] width 286 height 286
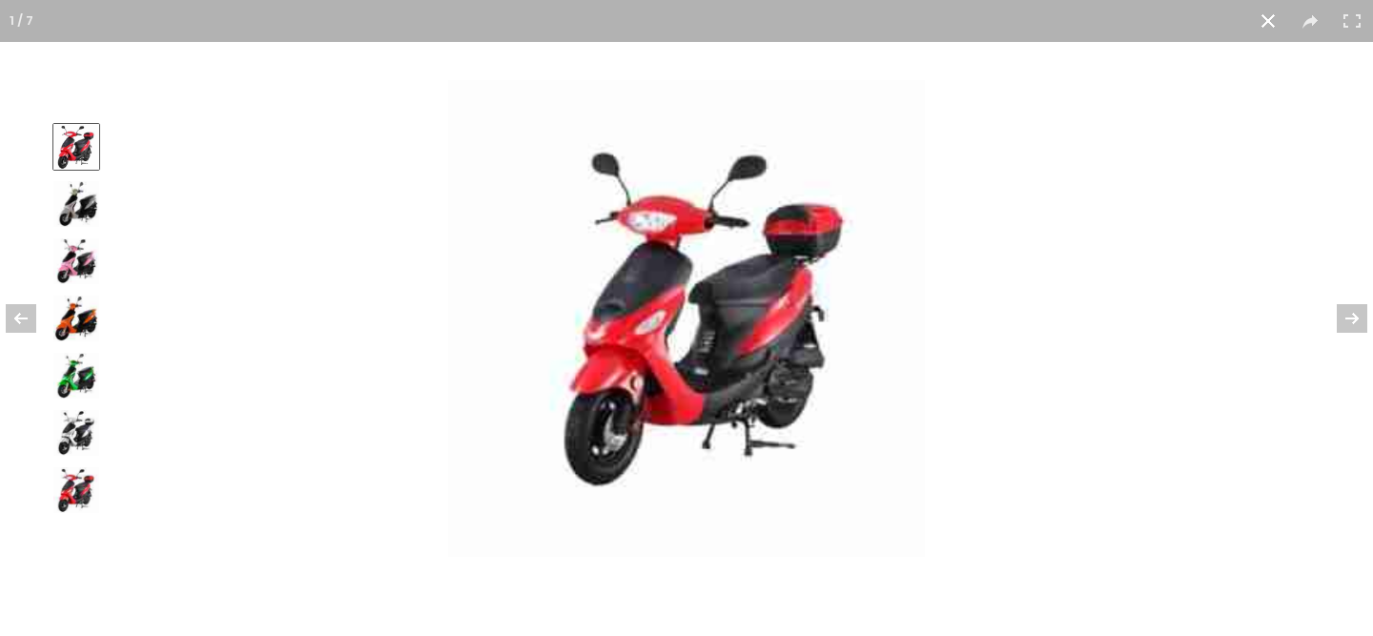
click at [1269, 16] on button at bounding box center [1268, 21] width 42 height 42
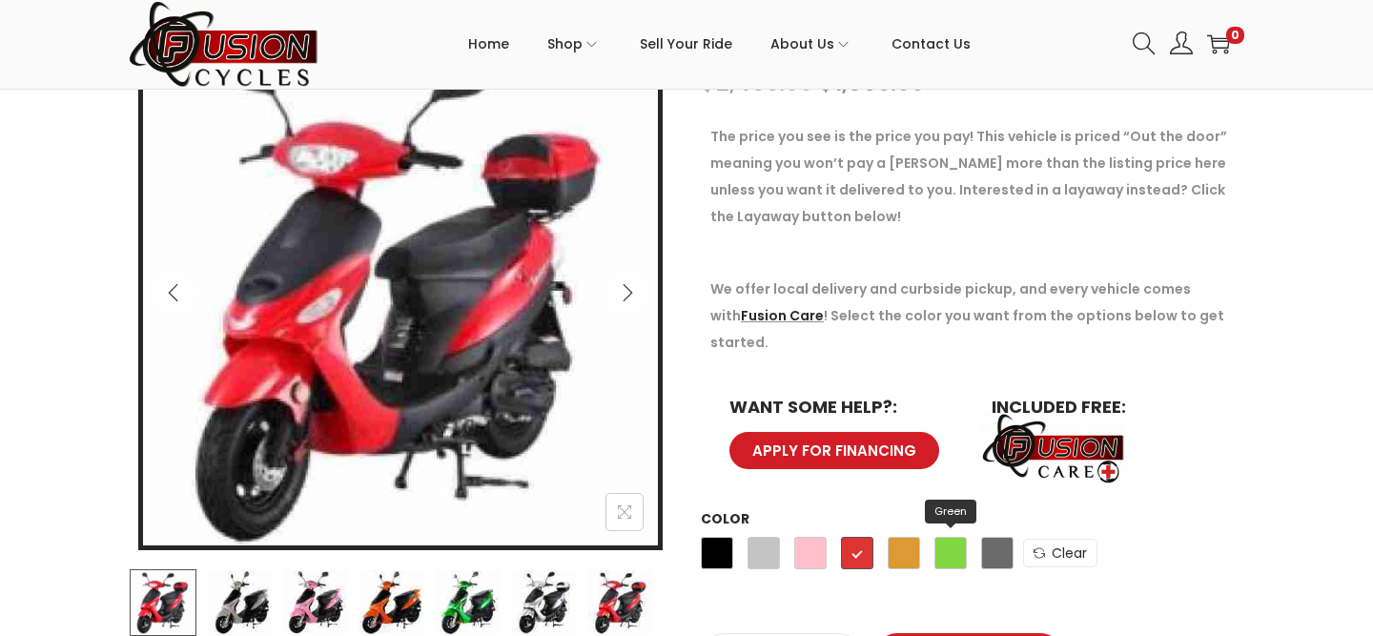
click at [943, 537] on span "Green" at bounding box center [951, 553] width 32 height 32
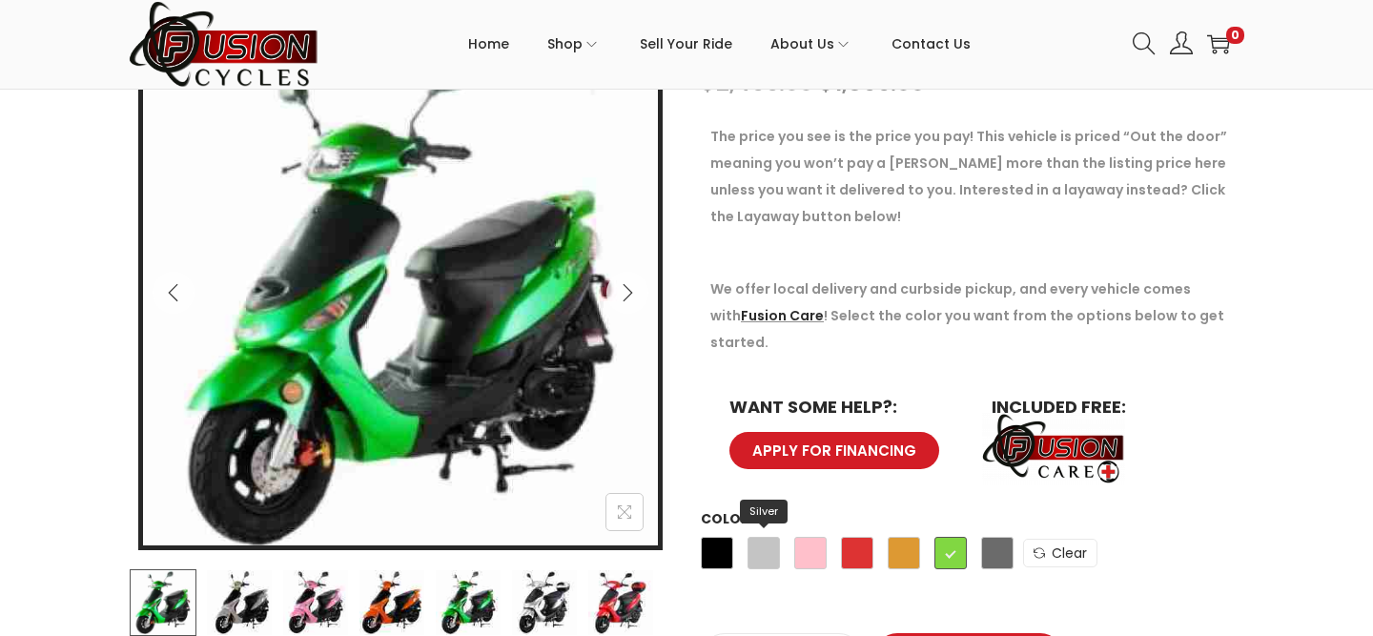
click at [770, 537] on span "Silver" at bounding box center [764, 553] width 32 height 32
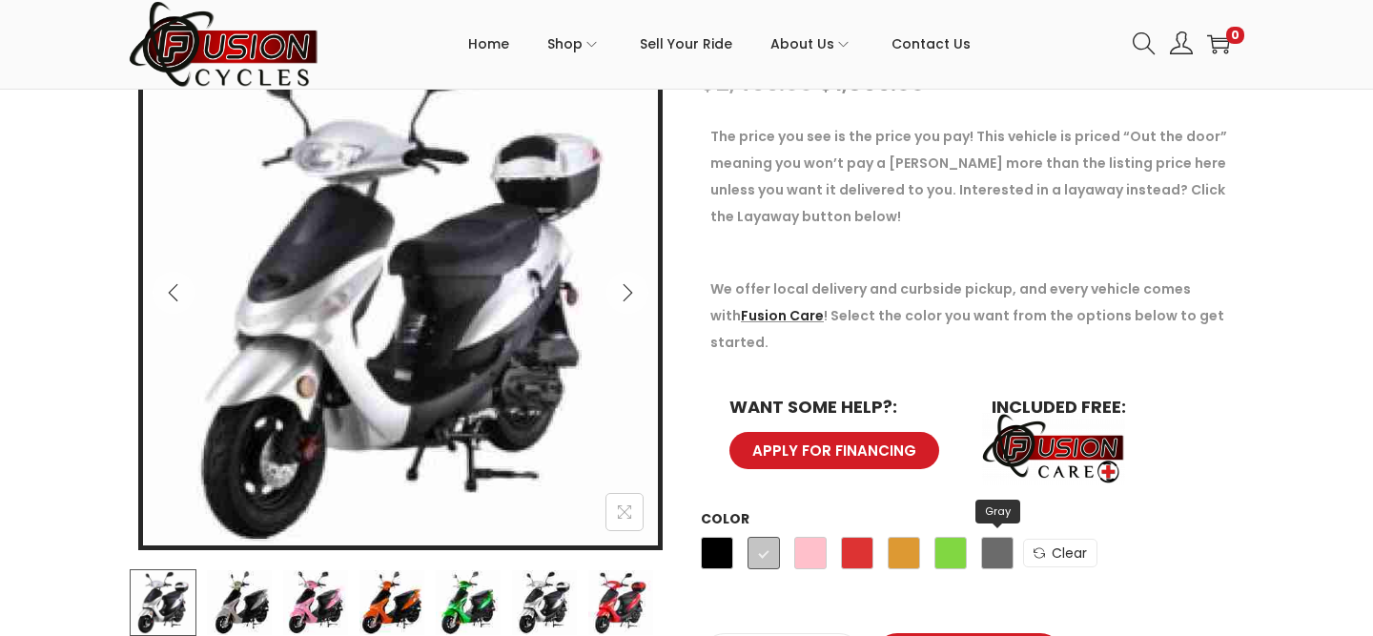
click at [999, 537] on span "Gray" at bounding box center [997, 553] width 32 height 32
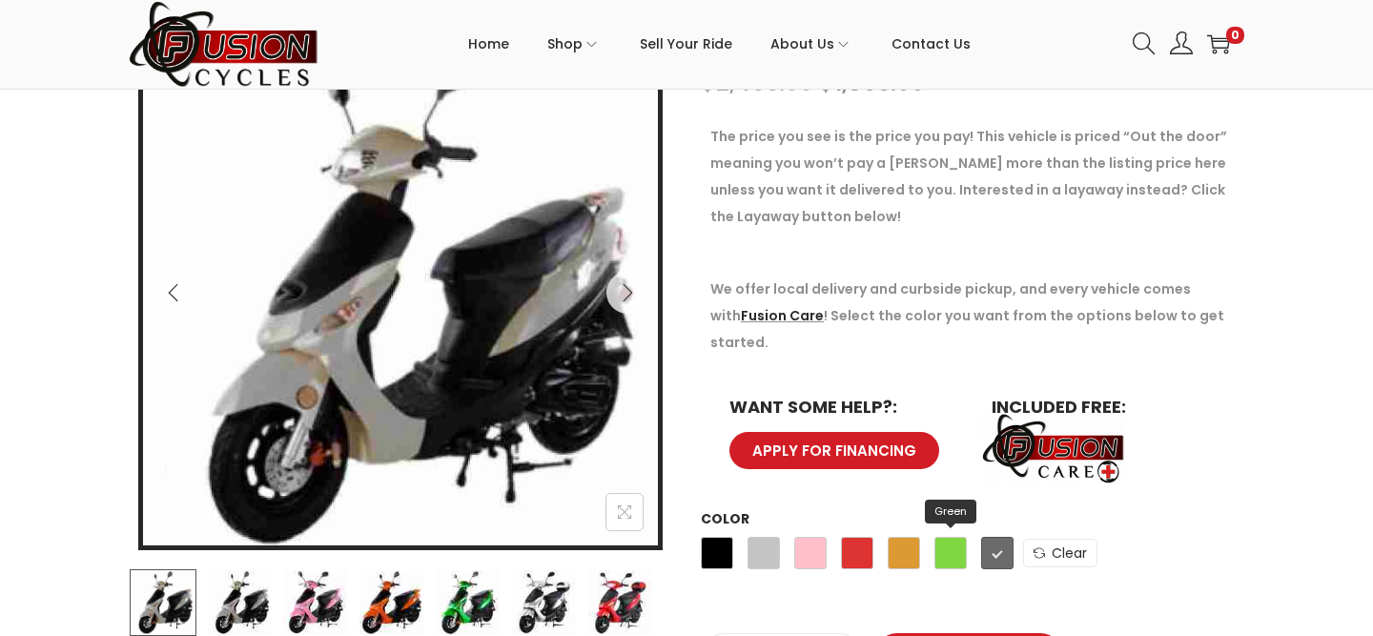
click at [956, 537] on span "Green" at bounding box center [951, 553] width 32 height 32
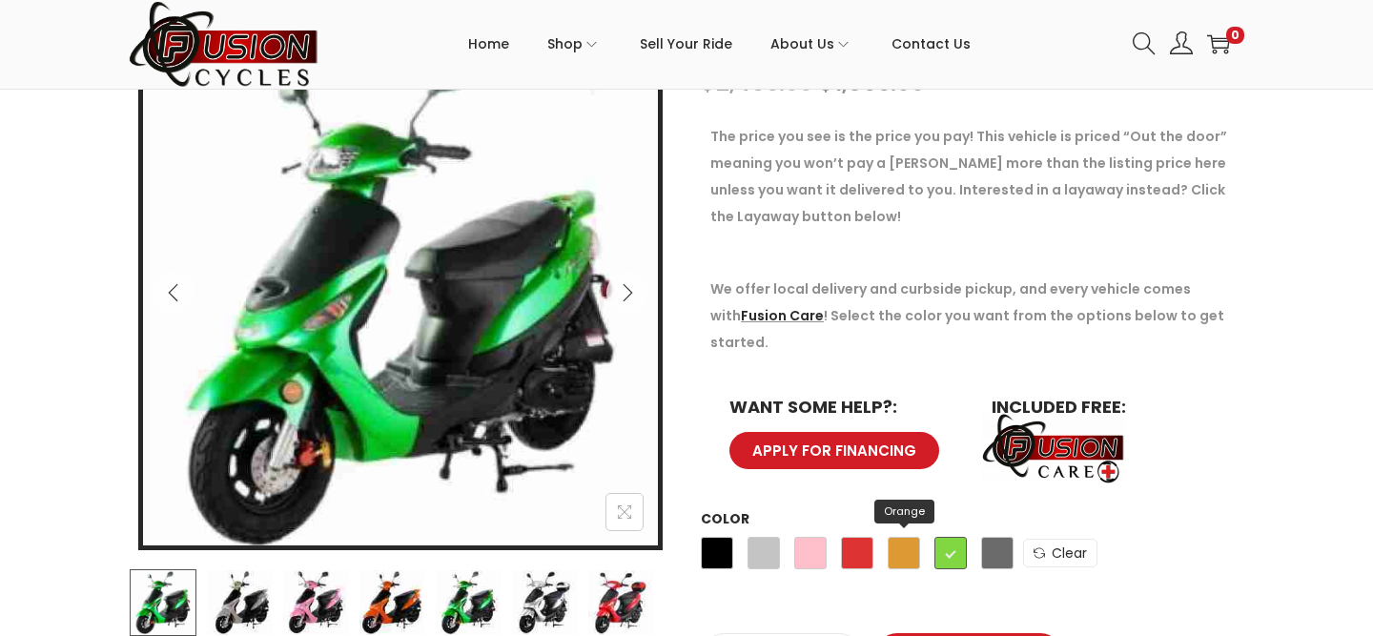
click at [906, 537] on span "Orange" at bounding box center [904, 553] width 32 height 32
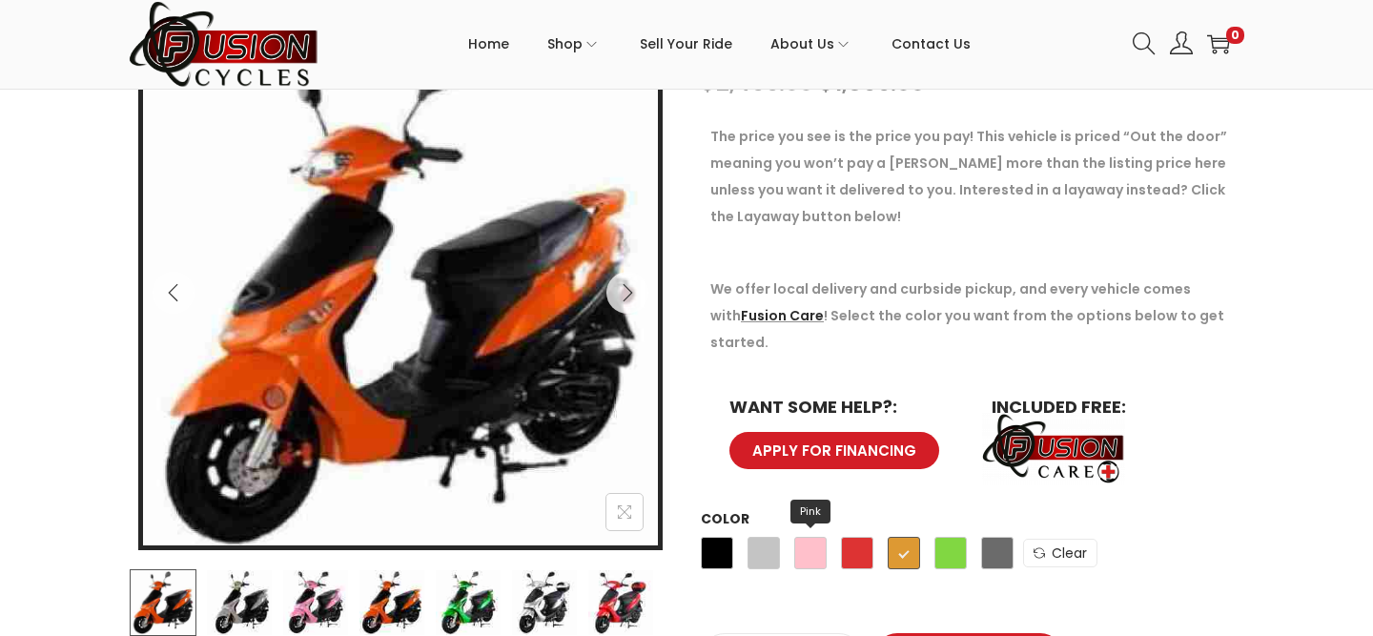
click at [814, 537] on span "Pink" at bounding box center [810, 553] width 32 height 32
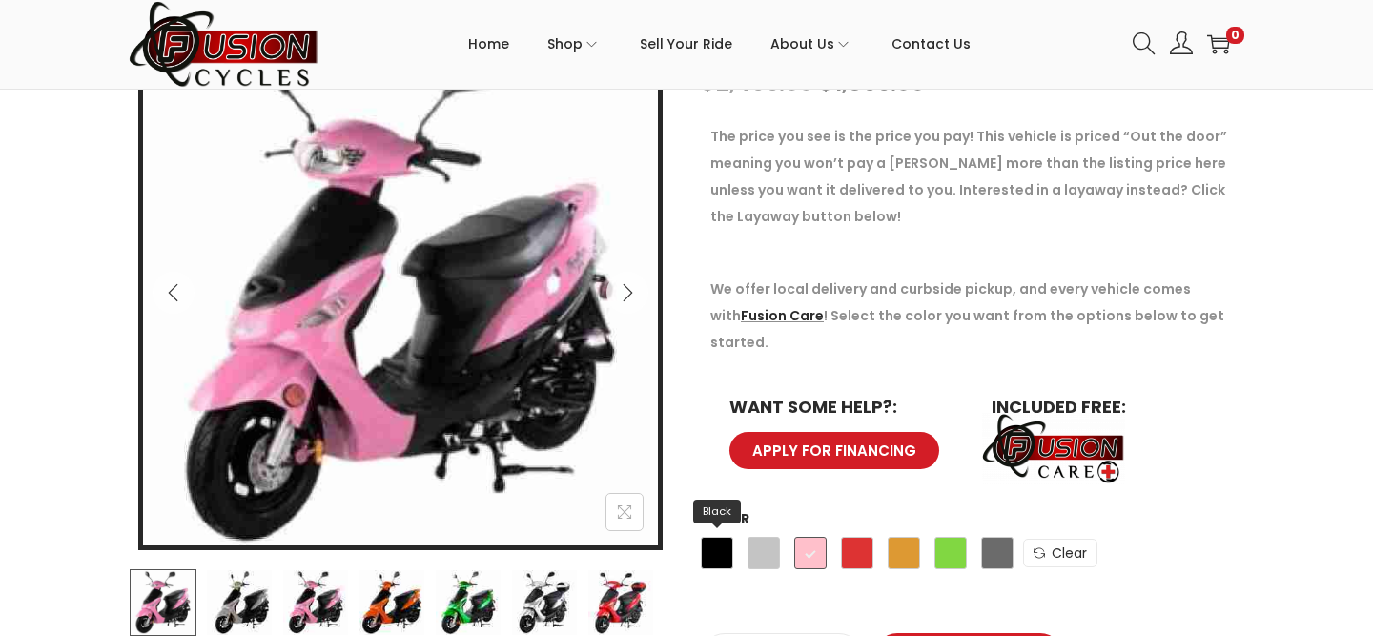
click at [726, 537] on span "Black" at bounding box center [717, 553] width 32 height 32
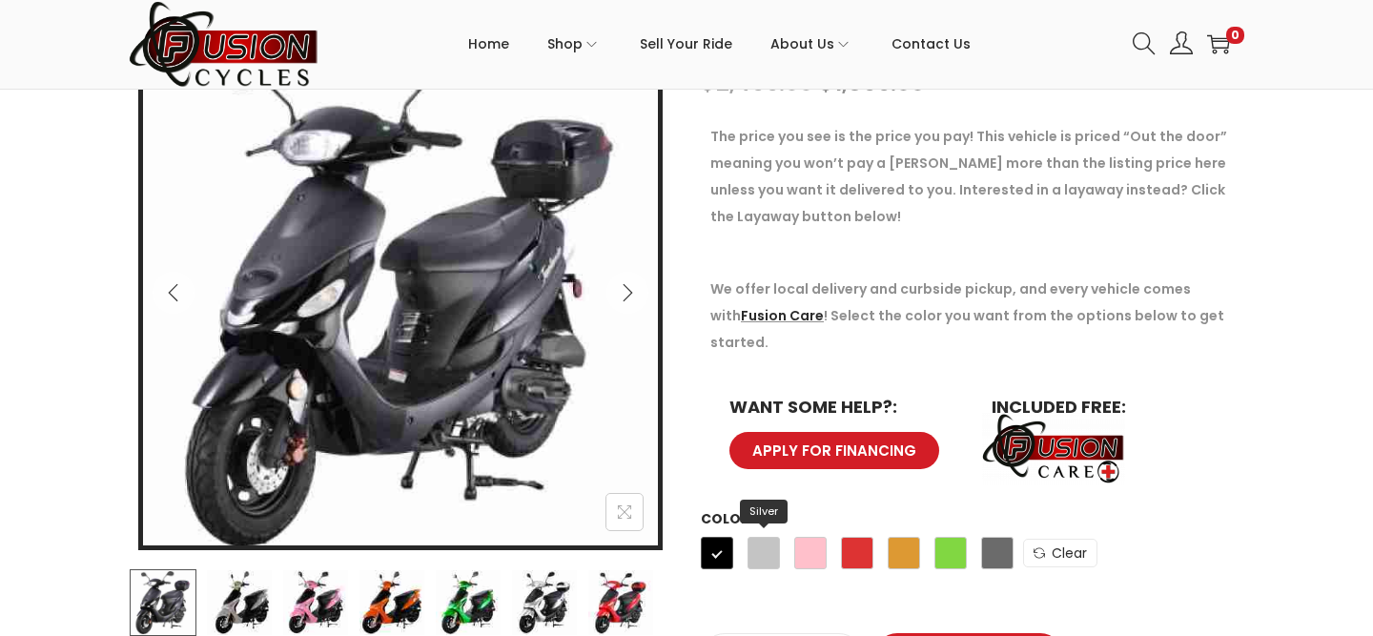
click at [757, 537] on span "Silver" at bounding box center [764, 553] width 32 height 32
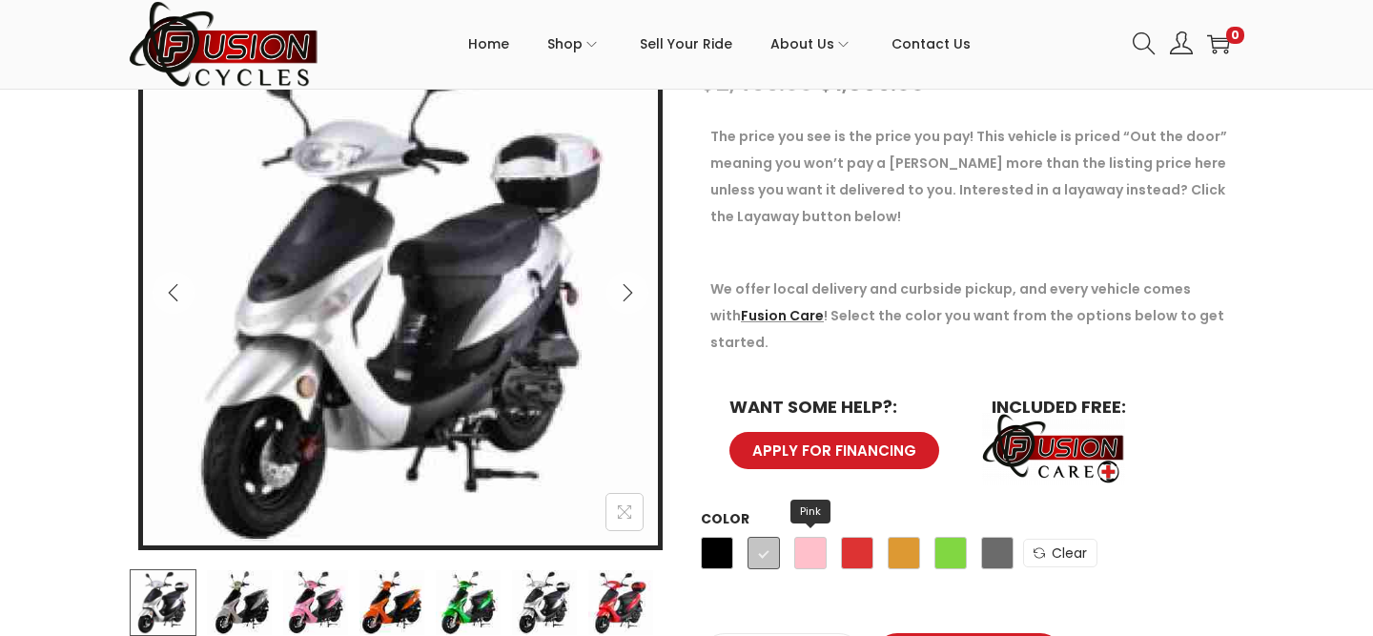
click at [797, 537] on span "Pink" at bounding box center [810, 553] width 32 height 32
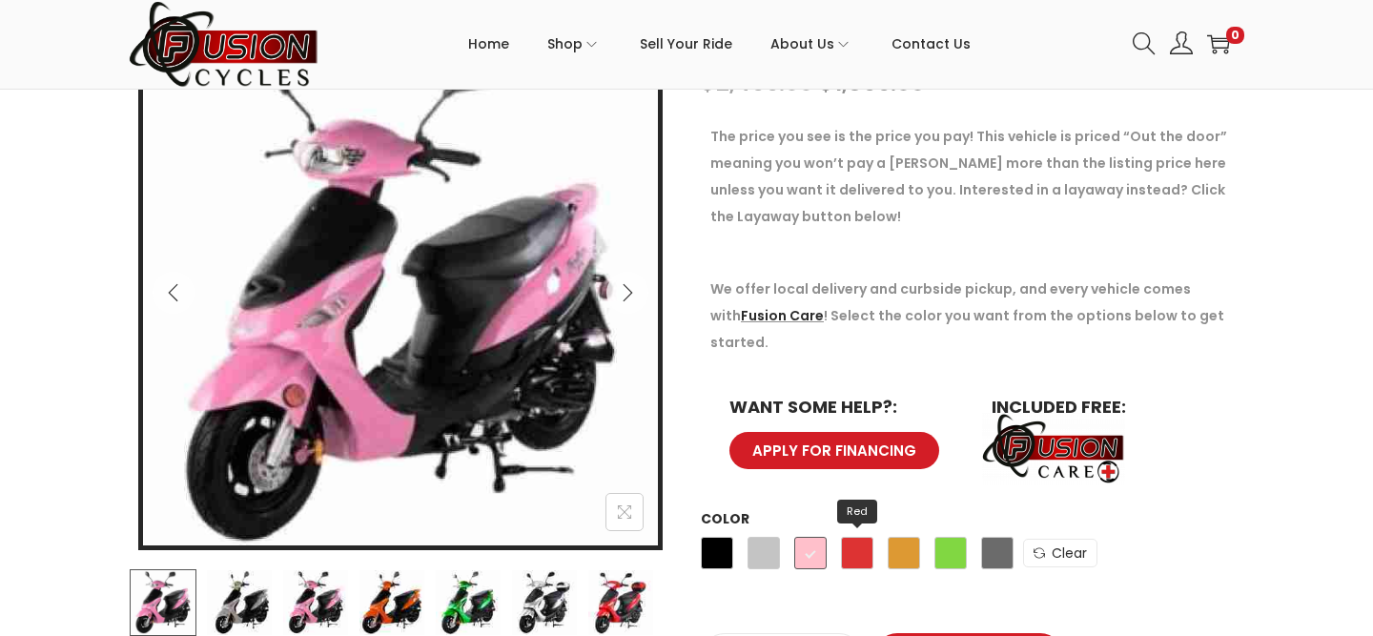
click at [849, 537] on span "Red" at bounding box center [857, 553] width 32 height 32
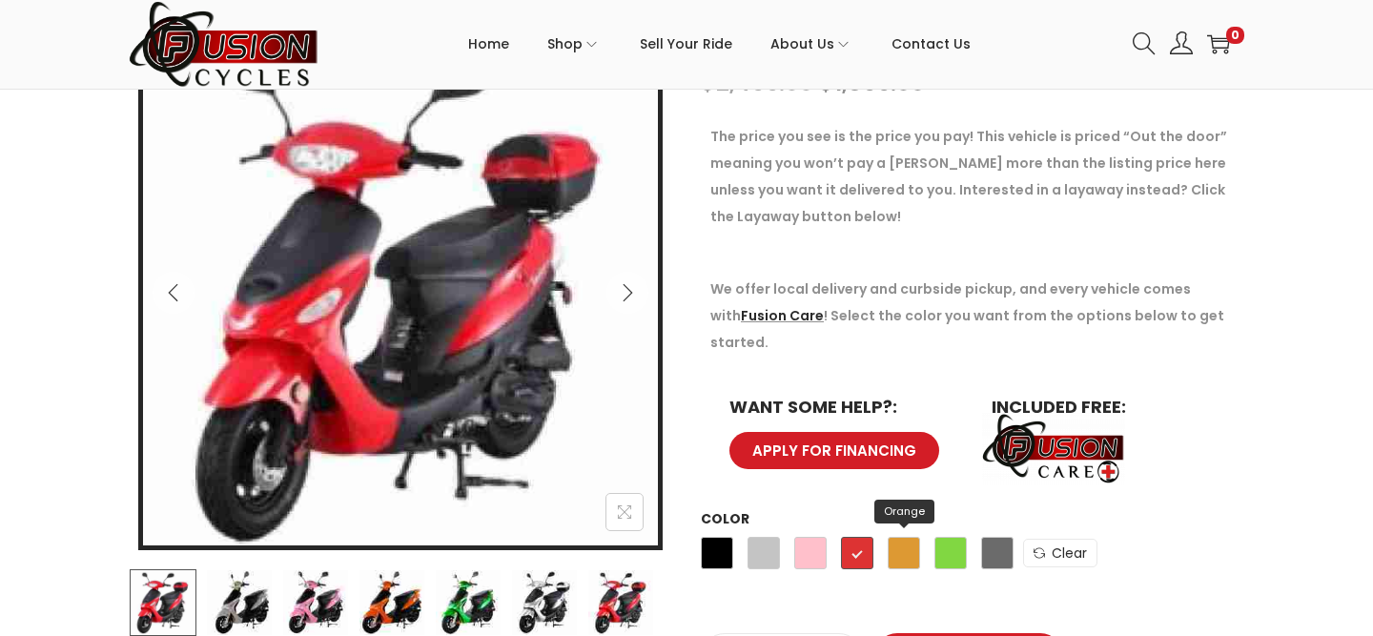
click at [903, 537] on span "Orange" at bounding box center [904, 553] width 32 height 32
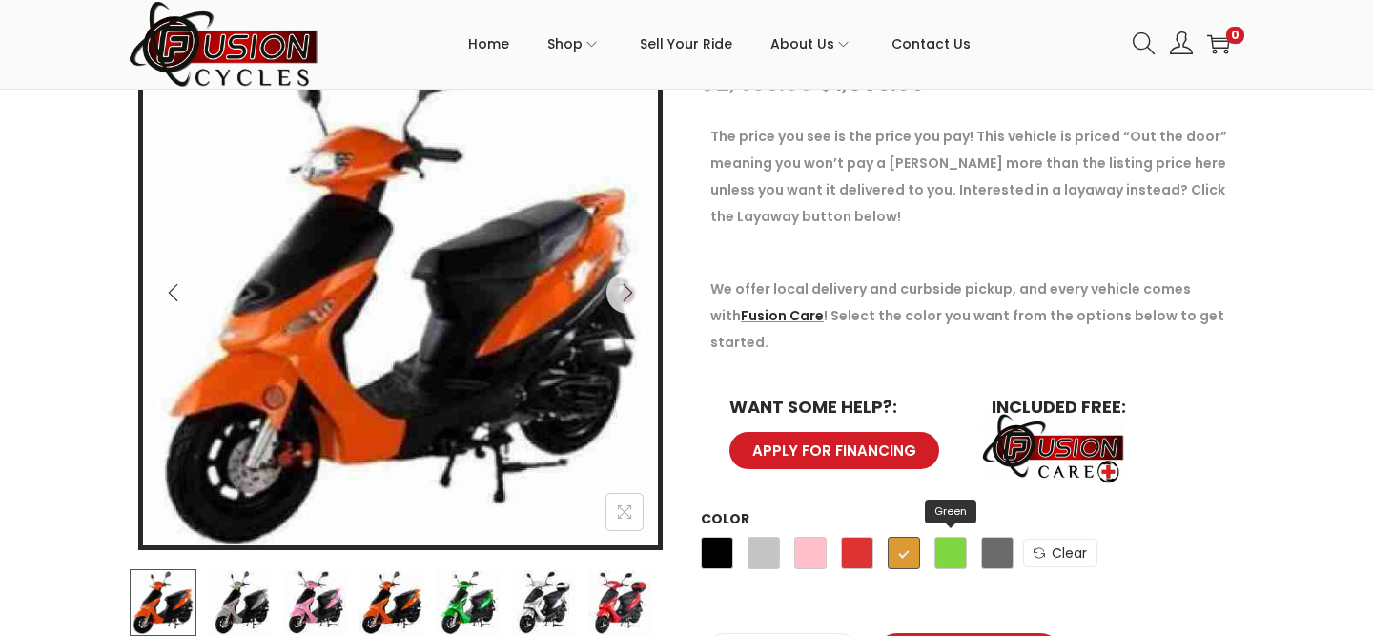
click at [936, 537] on span "Green" at bounding box center [951, 553] width 32 height 32
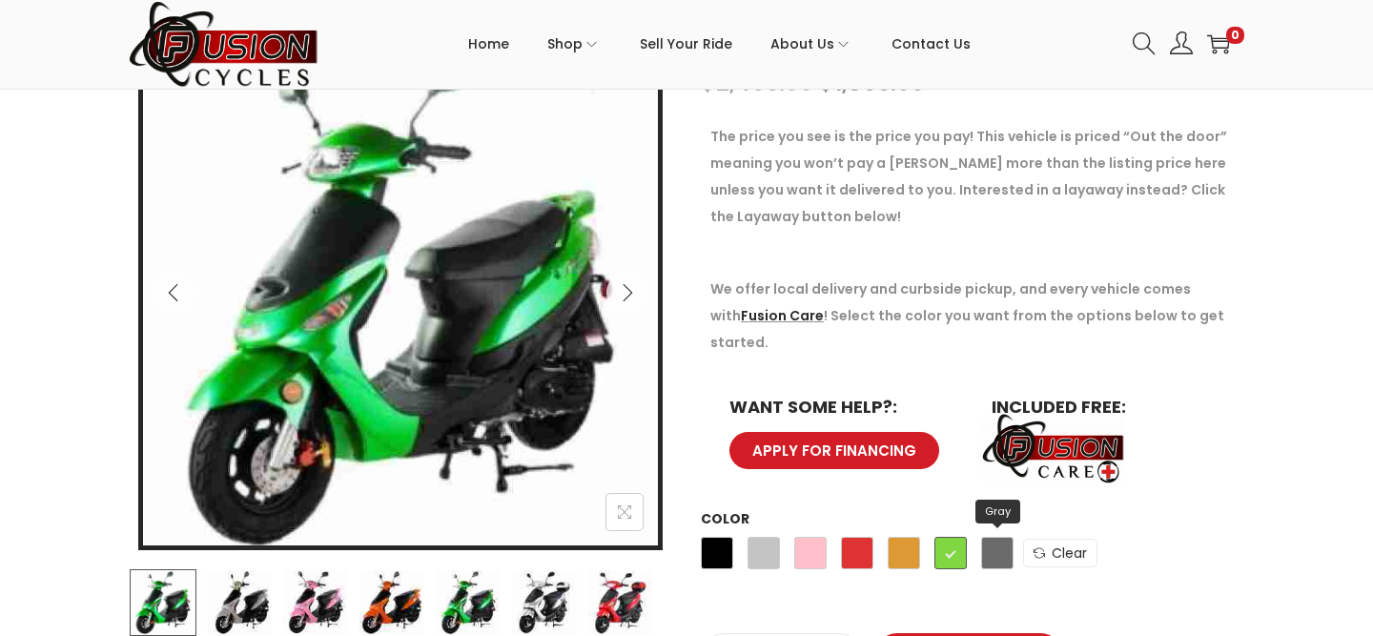
click at [997, 537] on span "Gray" at bounding box center [997, 553] width 32 height 32
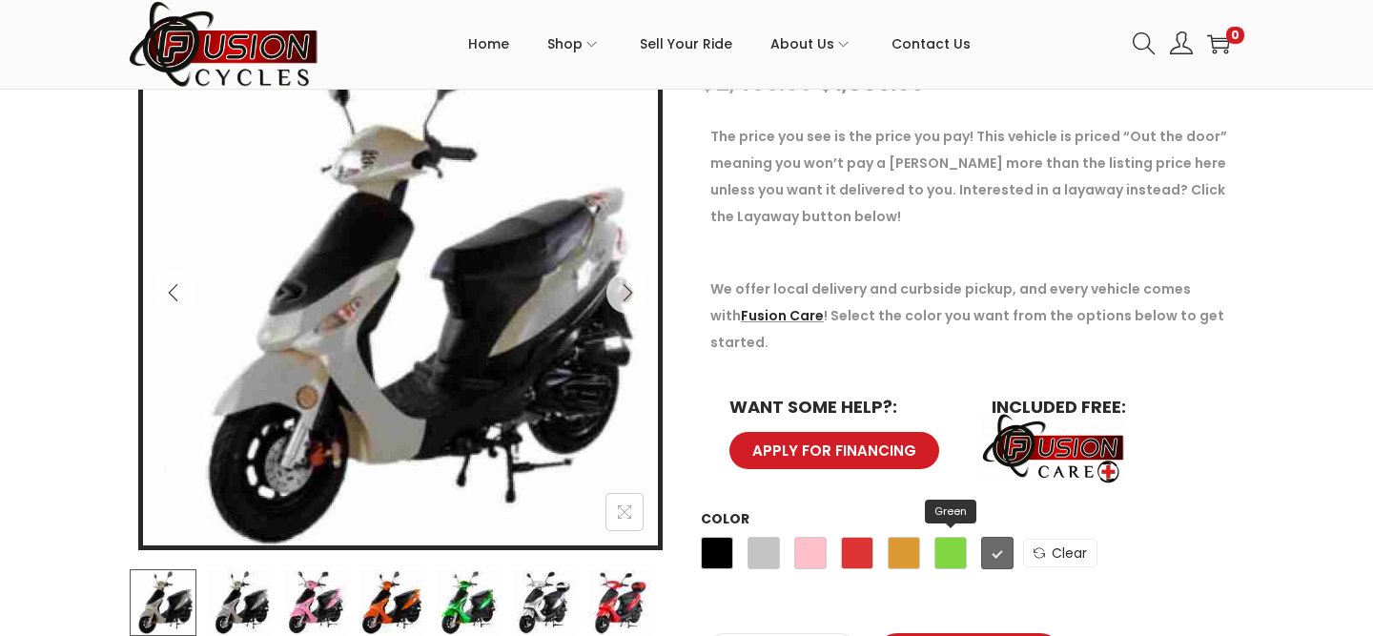
click at [952, 537] on span "Green" at bounding box center [951, 553] width 32 height 32
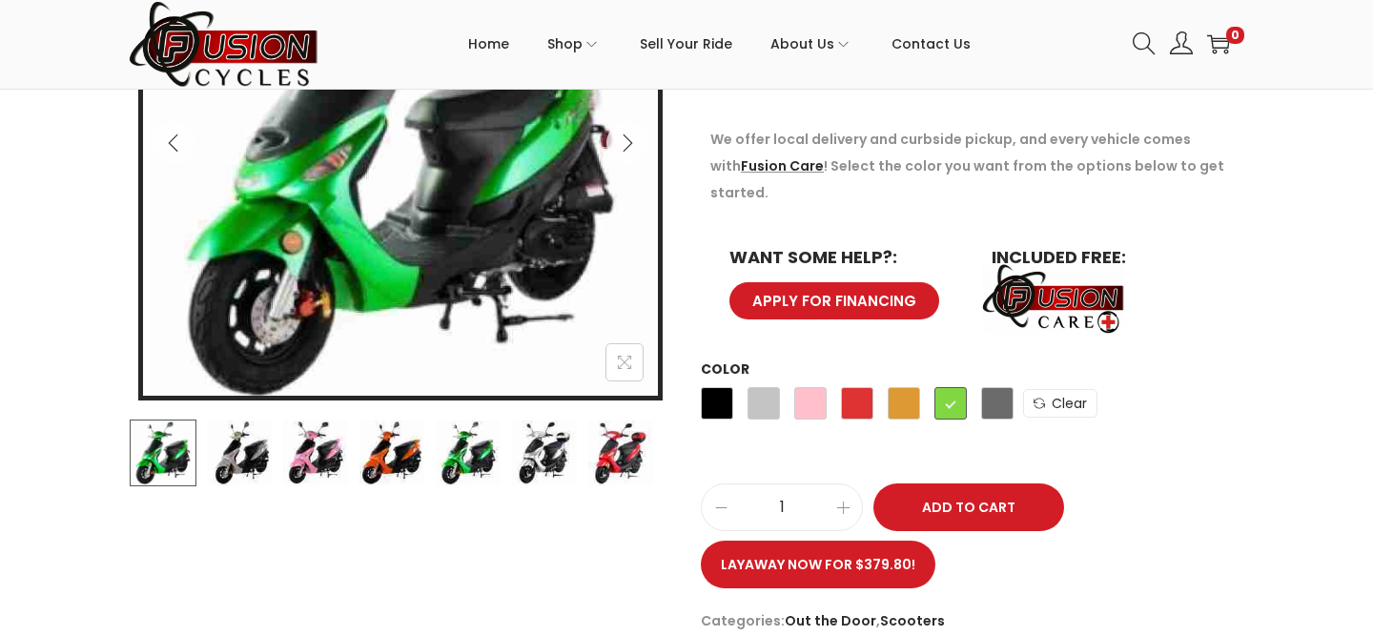
scroll to position [511, 0]
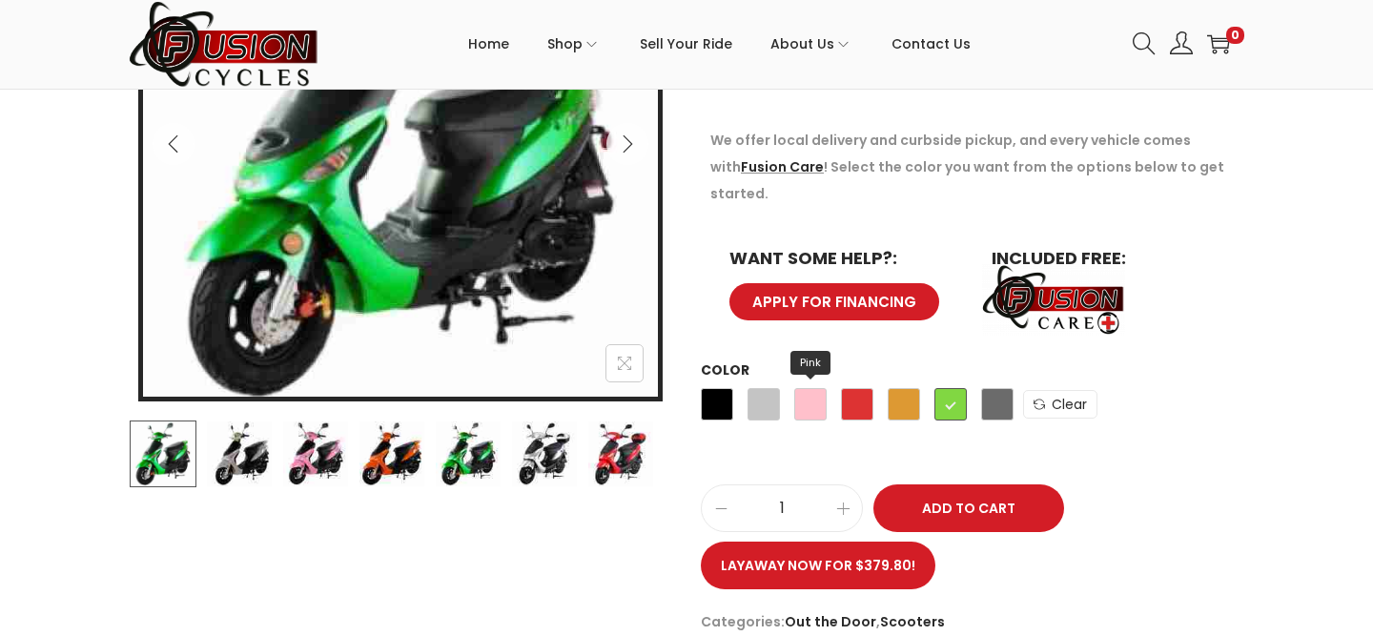
click at [814, 388] on span "Pink" at bounding box center [810, 404] width 32 height 32
